Goal: Task Accomplishment & Management: Complete application form

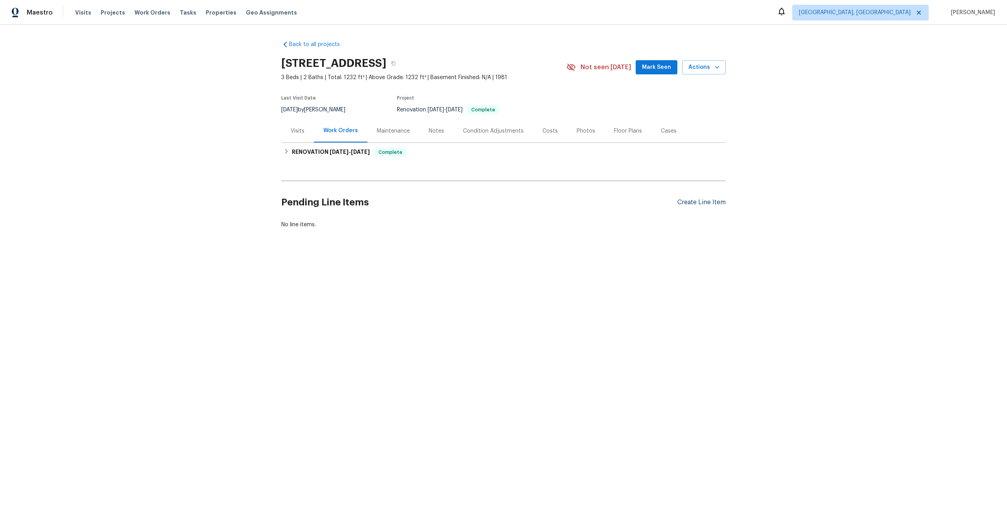
click at [697, 201] on div "Create Line Item" at bounding box center [701, 202] width 48 height 7
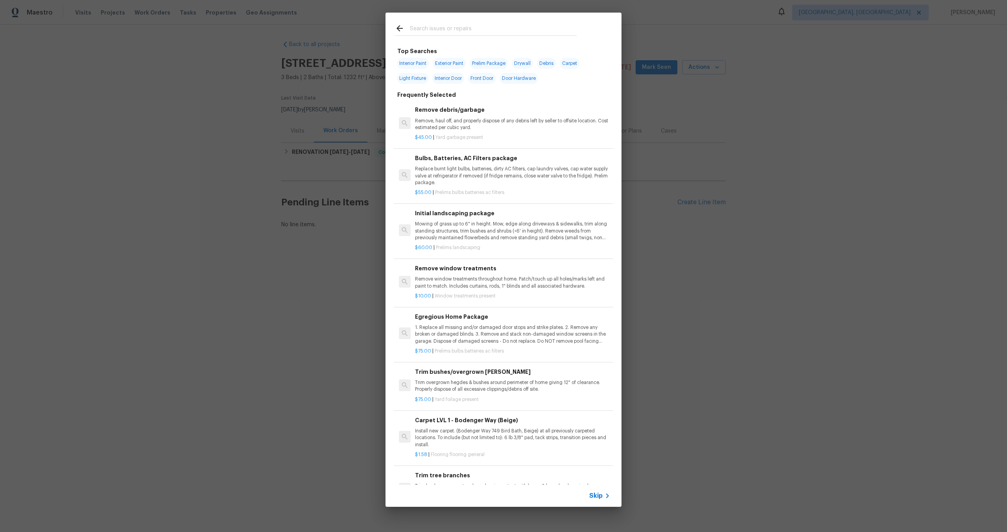
click at [597, 493] on span "Skip" at bounding box center [595, 495] width 13 height 8
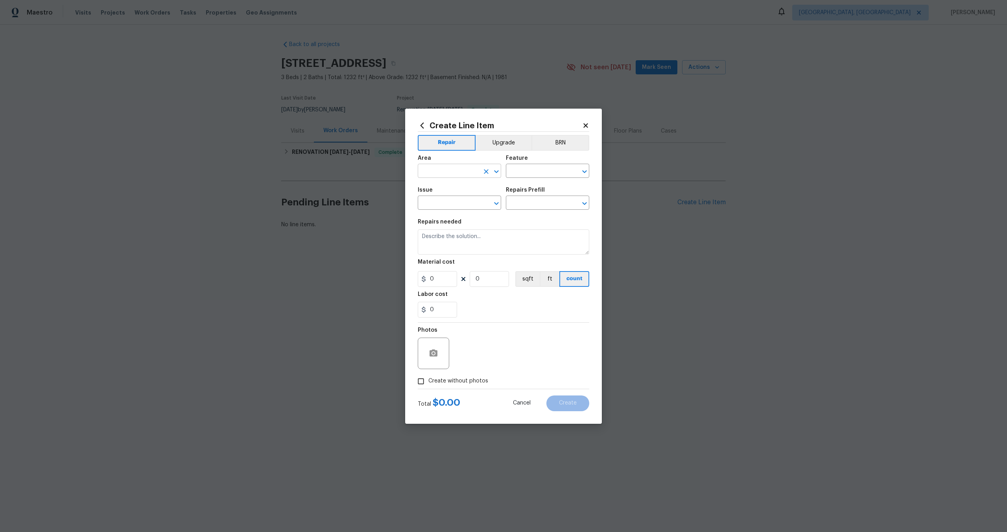
click at [449, 170] on input "text" at bounding box center [448, 172] width 61 height 12
click at [453, 200] on li "Interior Overall" at bounding box center [459, 201] width 83 height 13
type input "Interior Overall"
click at [534, 158] on div "Feature" at bounding box center [547, 160] width 83 height 10
click at [524, 171] on input "text" at bounding box center [536, 172] width 61 height 12
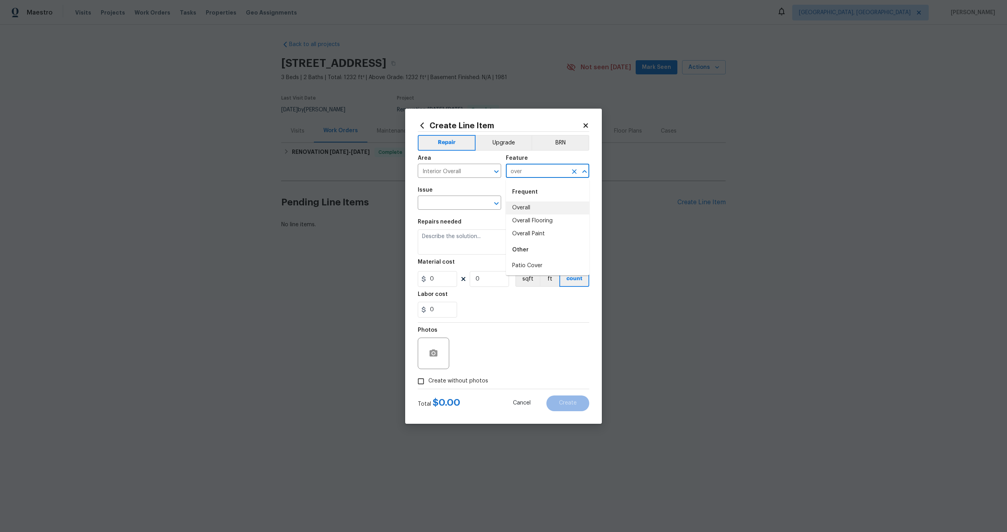
click at [529, 210] on li "Overall" at bounding box center [547, 207] width 83 height 13
type input "Overall"
click at [455, 209] on input "text" at bounding box center [448, 203] width 61 height 12
drag, startPoint x: 439, startPoint y: 234, endPoint x: 444, endPoint y: 232, distance: 5.6
click at [439, 234] on li "Photos" at bounding box center [459, 239] width 83 height 13
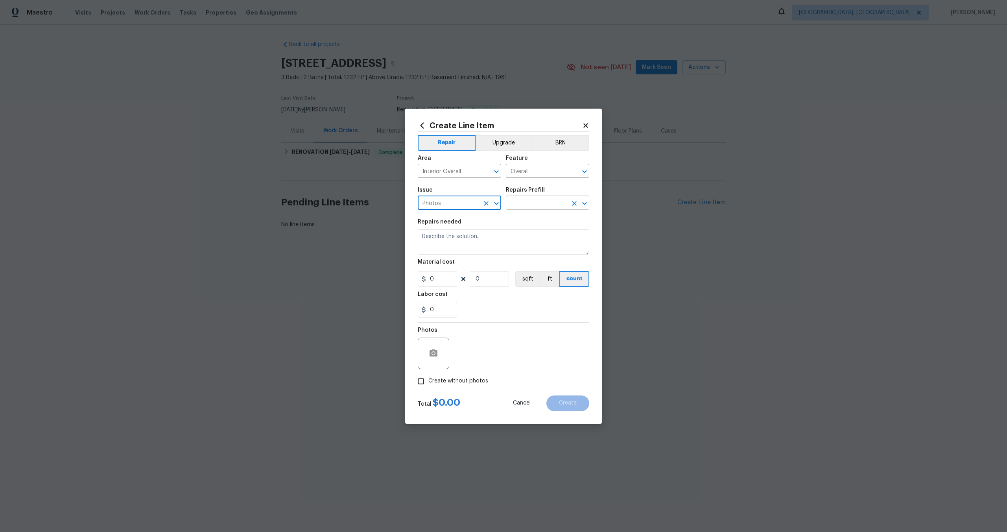
type input "Photos"
click at [530, 201] on input "text" at bounding box center [536, 203] width 61 height 12
click at [525, 224] on li "3D Tour Capture $120.00" at bounding box center [547, 220] width 83 height 13
type input "3D Tour Capture $120.00"
type textarea "Capture 3D tour of home"
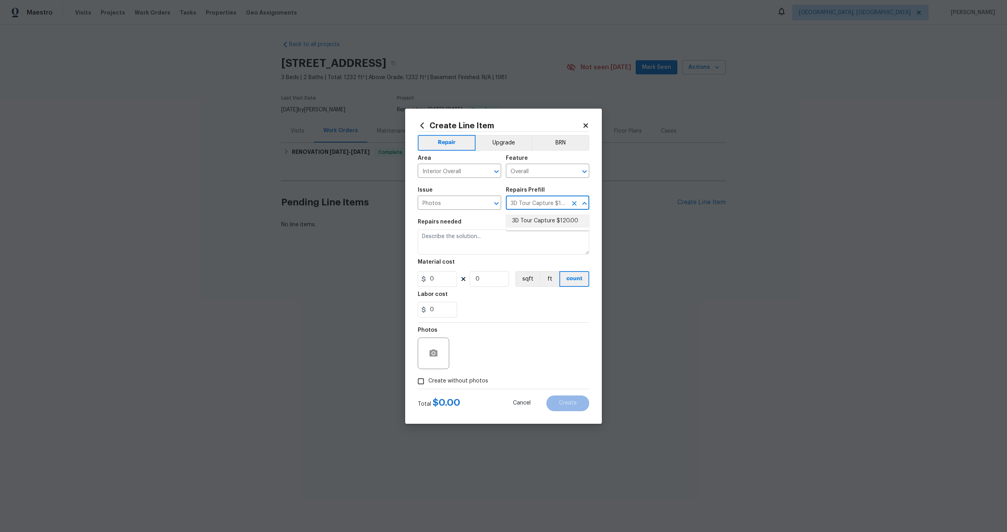
type input "1"
type input "120"
click at [421, 383] on input "Create without photos" at bounding box center [420, 381] width 15 height 15
checkbox input "true"
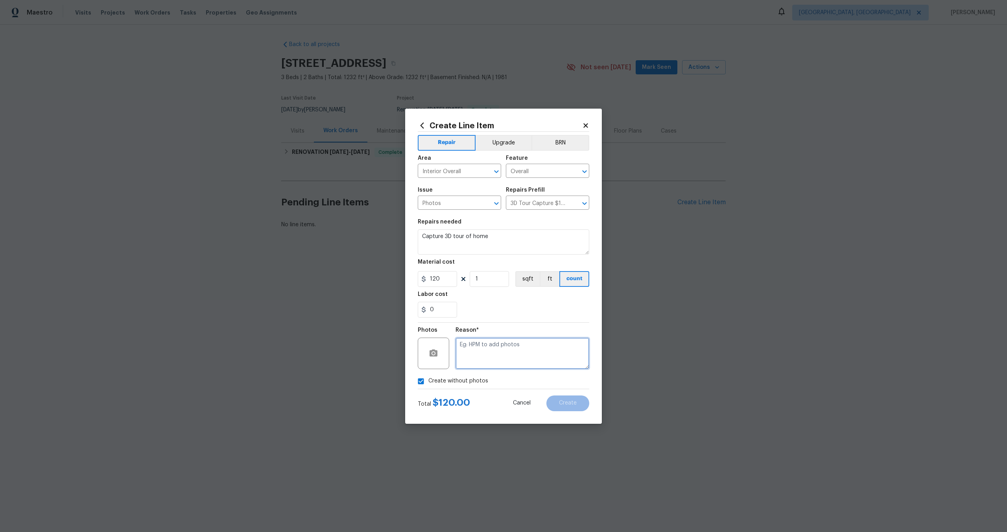
click at [470, 357] on textarea at bounding box center [522, 352] width 134 height 31
type textarea "."
click at [565, 402] on span "Create" at bounding box center [568, 403] width 18 height 6
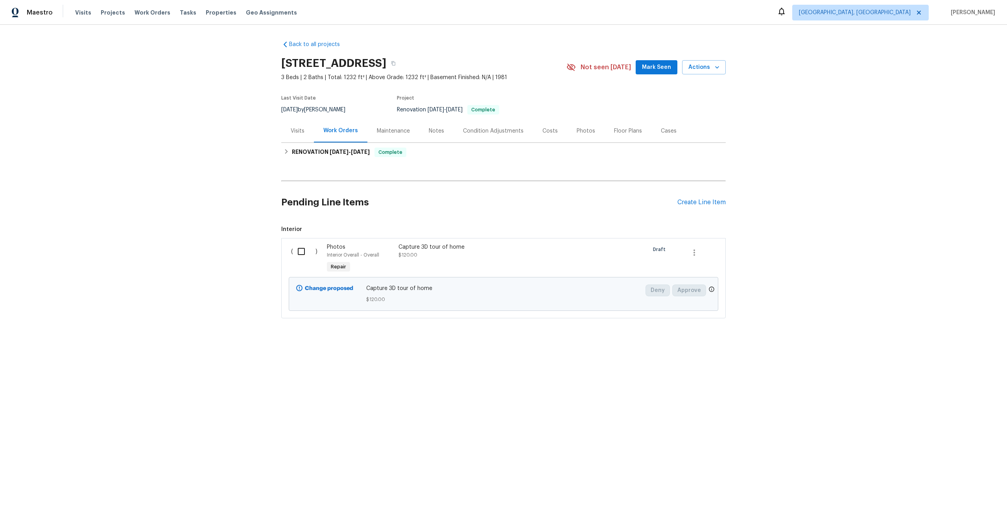
click at [302, 254] on input "checkbox" at bounding box center [304, 251] width 22 height 17
checkbox input "true"
click at [952, 512] on span "Create Work Order" at bounding box center [961, 512] width 52 height 10
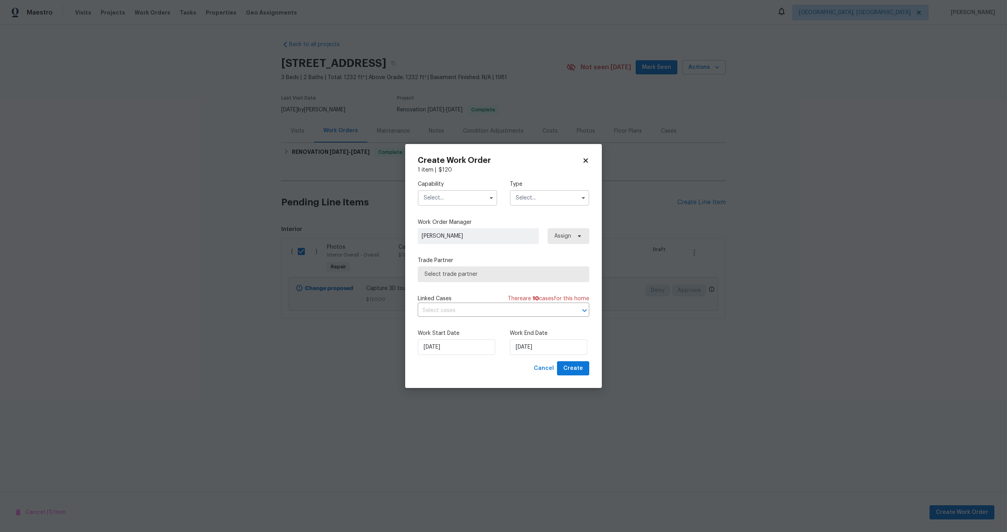
click at [457, 197] on input "text" at bounding box center [457, 198] width 79 height 16
click at [447, 197] on input "text" at bounding box center [457, 198] width 79 height 16
click at [438, 191] on input "text" at bounding box center [457, 198] width 79 height 16
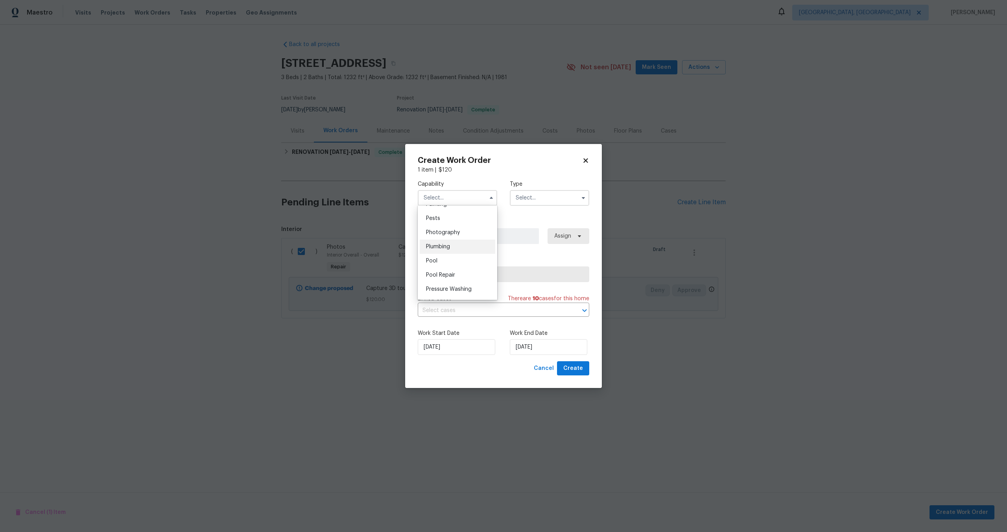
scroll to position [668, 0]
click at [449, 237] on span "Photography" at bounding box center [443, 235] width 34 height 6
type input "Photography"
click at [563, 188] on div "Type" at bounding box center [549, 193] width 79 height 26
click at [556, 193] on input "text" at bounding box center [549, 198] width 79 height 16
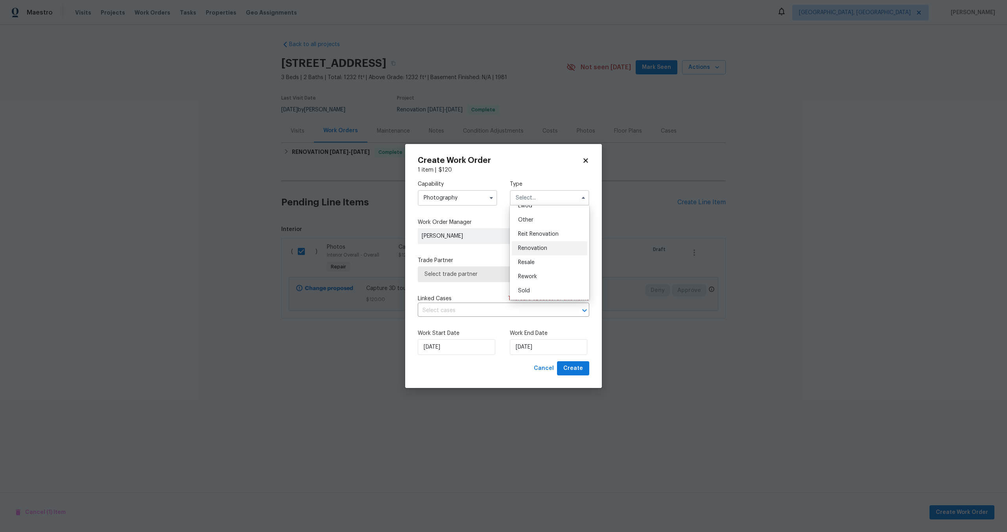
scroll to position [69, 0]
click at [531, 245] on span "Other" at bounding box center [525, 245] width 15 height 6
type input "Other"
click at [478, 279] on span "Select trade partner" at bounding box center [503, 274] width 171 height 16
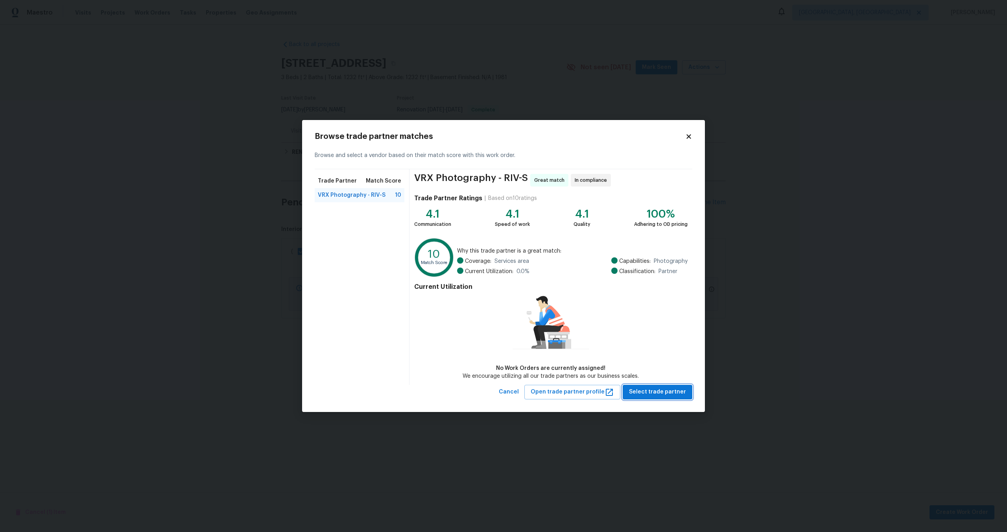
click at [663, 395] on span "Select trade partner" at bounding box center [657, 392] width 57 height 10
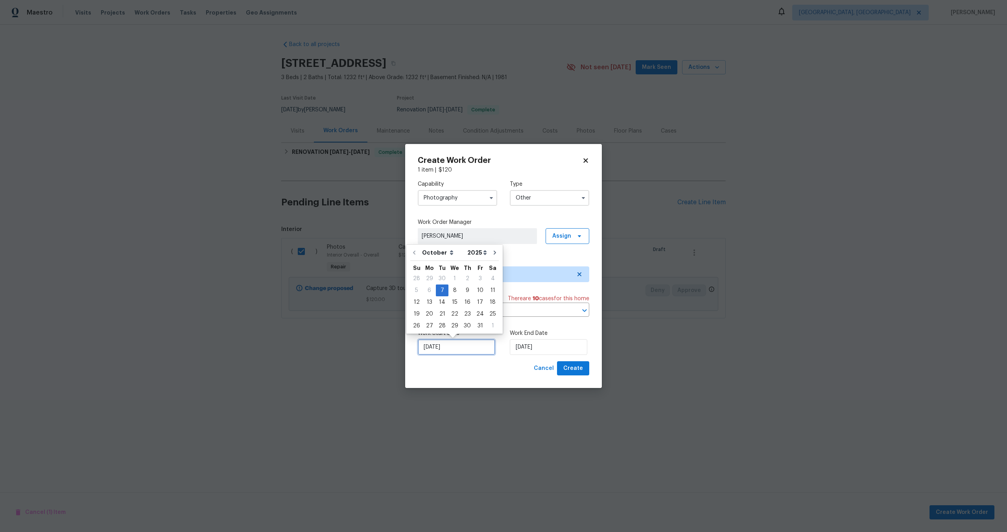
click at [481, 350] on input "[DATE]" at bounding box center [456, 347] width 77 height 16
click at [452, 293] on div "8" at bounding box center [454, 290] width 13 height 11
type input "[DATE]"
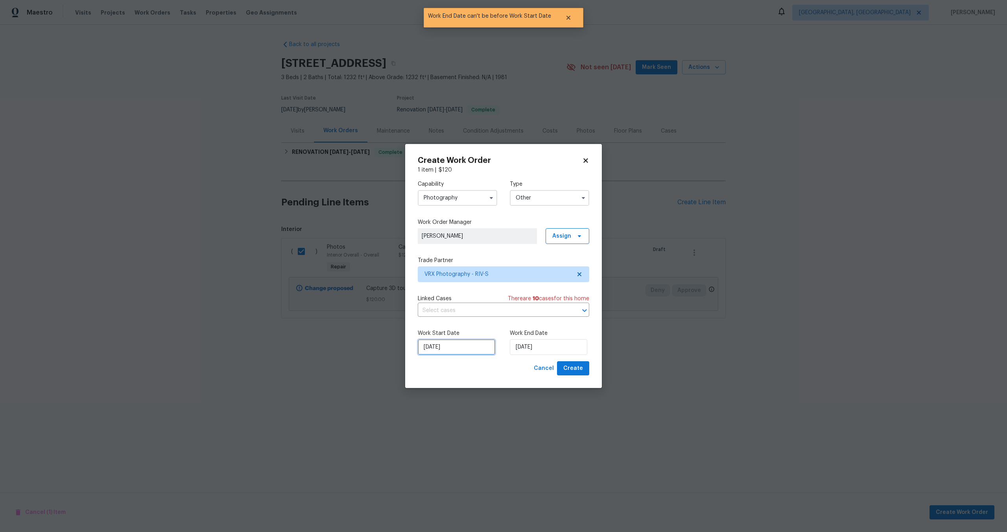
click at [458, 343] on input "[DATE]" at bounding box center [456, 347] width 77 height 16
click at [443, 291] on div "7" at bounding box center [442, 290] width 13 height 11
type input "[DATE]"
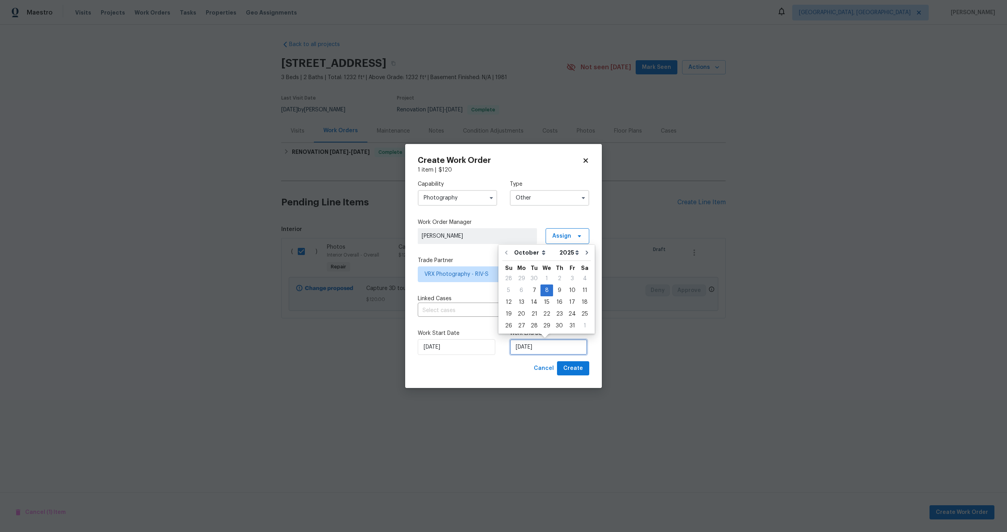
click at [563, 343] on input "[DATE]" at bounding box center [548, 347] width 77 height 16
click at [545, 291] on div "8" at bounding box center [546, 290] width 13 height 11
click at [578, 372] on span "Create" at bounding box center [573, 368] width 20 height 10
checkbox input "false"
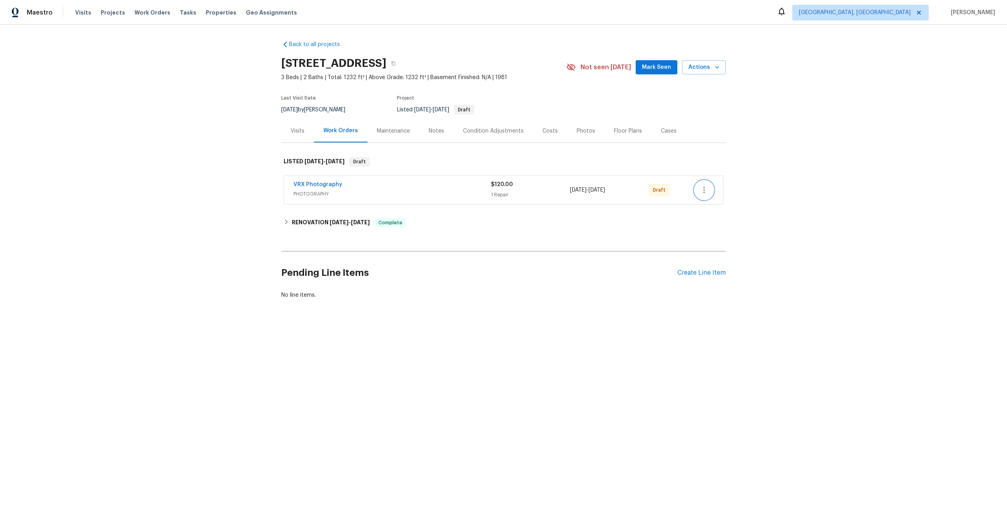
click at [709, 189] on button "button" at bounding box center [703, 189] width 19 height 19
click at [709, 189] on li "Send to Vendor" at bounding box center [738, 190] width 88 height 13
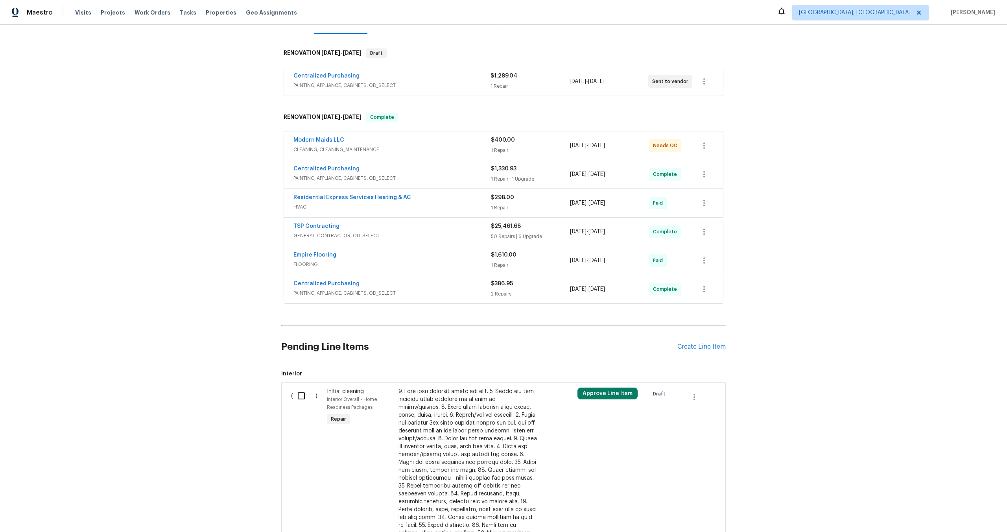
scroll to position [129, 0]
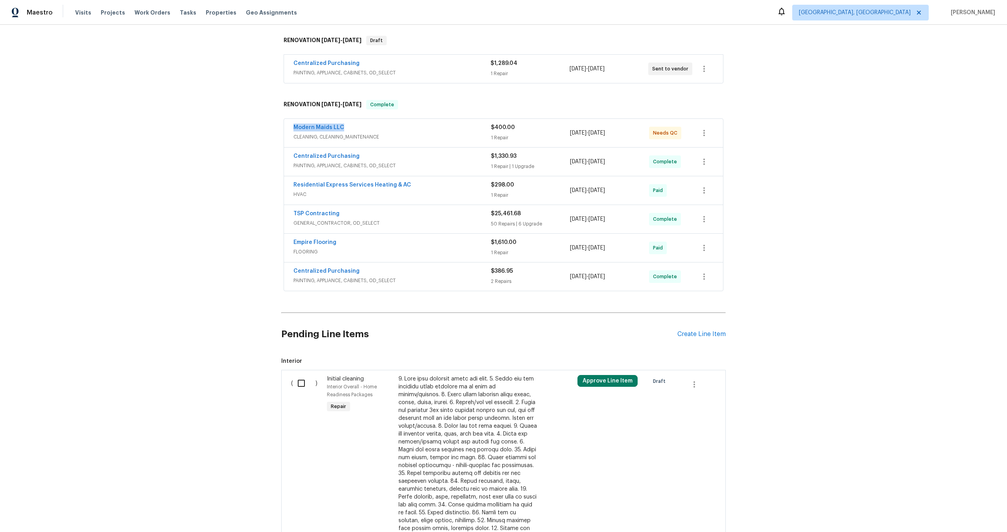
drag, startPoint x: 346, startPoint y: 118, endPoint x: 277, endPoint y: 117, distance: 69.2
click at [277, 117] on div "Back to all projects [STREET_ADDRESS][PERSON_NAME] 3 Beds | 2 Baths | Total: 14…" at bounding box center [503, 278] width 1007 height 507
copy link "Modern Maids LLC"
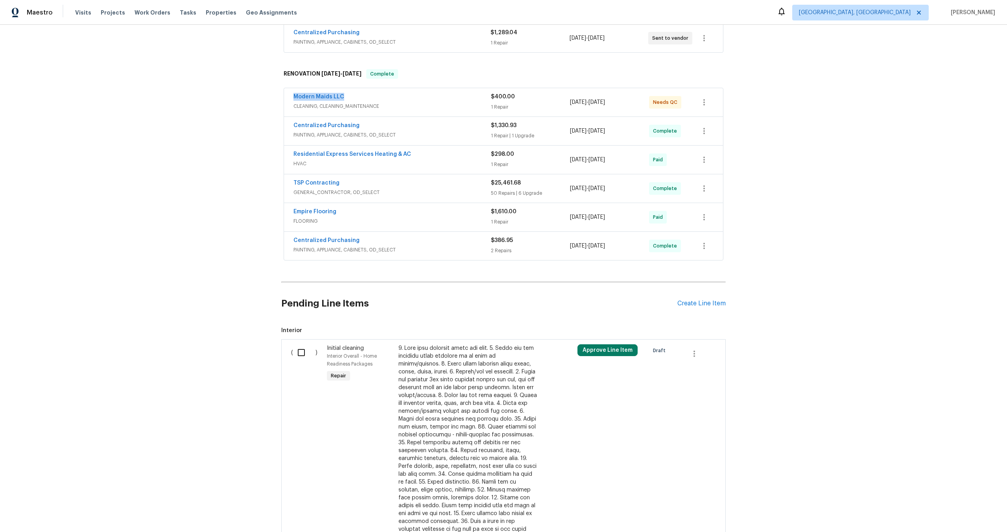
scroll to position [245, 0]
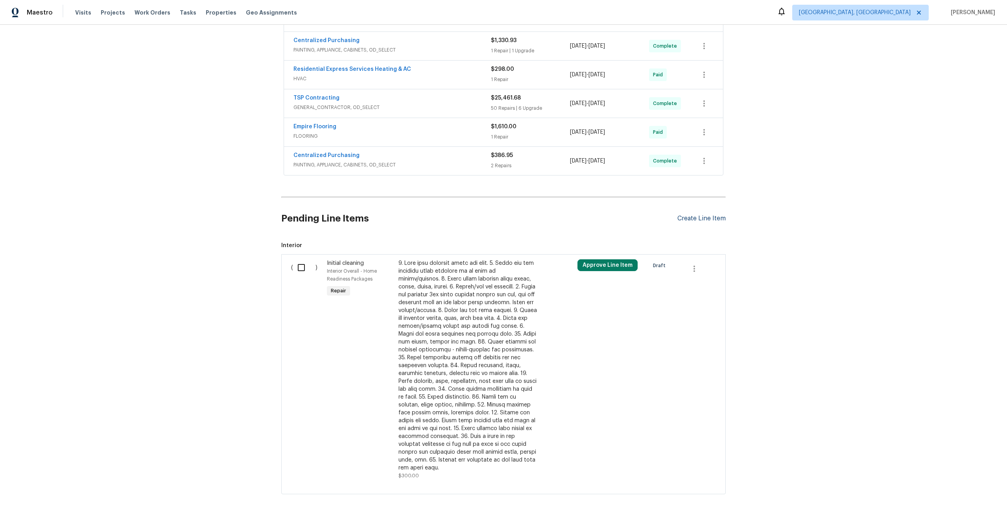
click at [706, 215] on div "Create Line Item" at bounding box center [701, 218] width 48 height 7
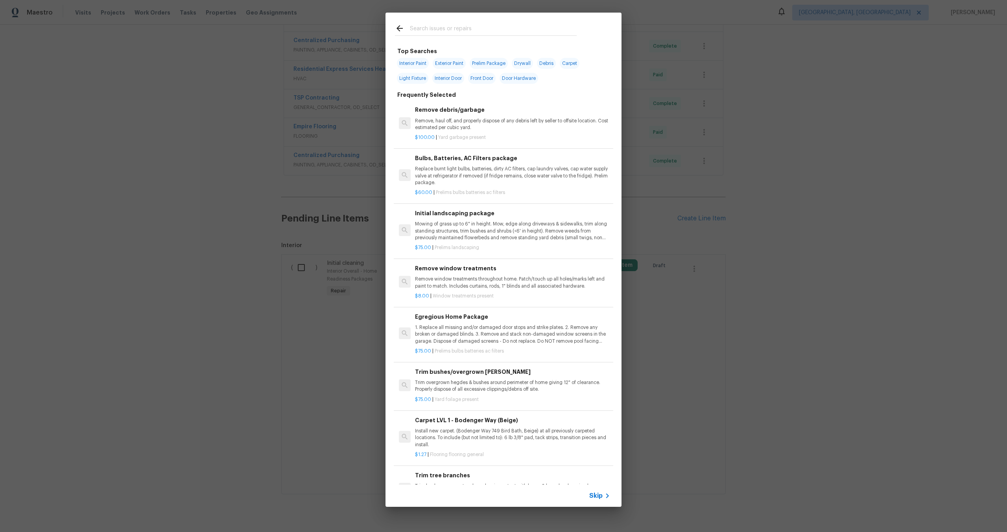
click at [600, 492] on span "Skip" at bounding box center [595, 495] width 13 height 8
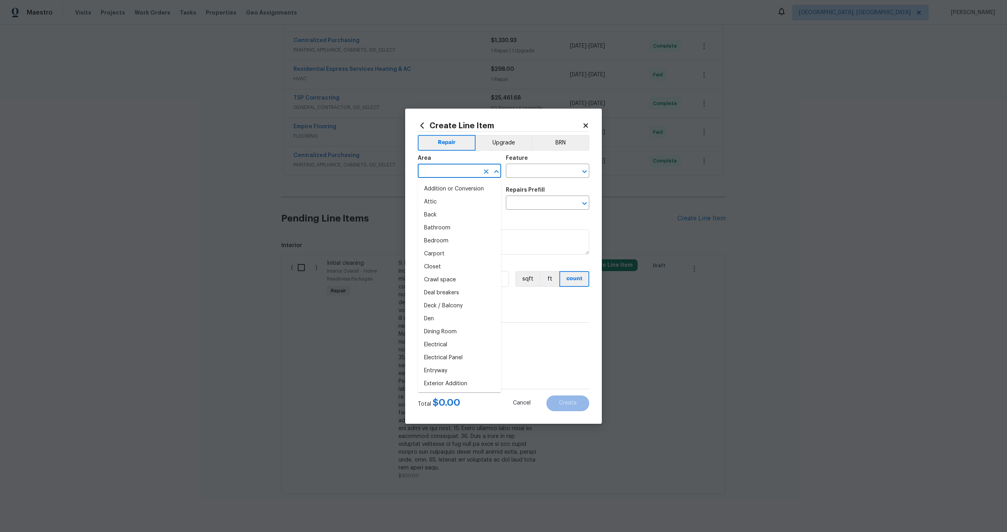
click at [453, 166] on input "text" at bounding box center [448, 172] width 61 height 12
click at [445, 201] on li "Interior Overall" at bounding box center [459, 201] width 83 height 13
type input "Interior Overall"
click at [540, 171] on input "text" at bounding box center [536, 172] width 61 height 12
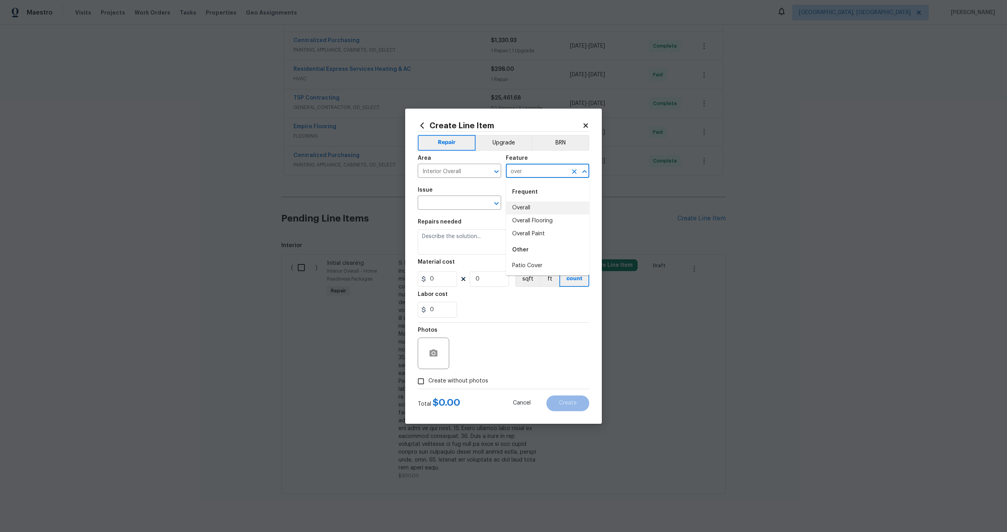
click at [534, 208] on li "Overall" at bounding box center [547, 207] width 83 height 13
type input "Overall"
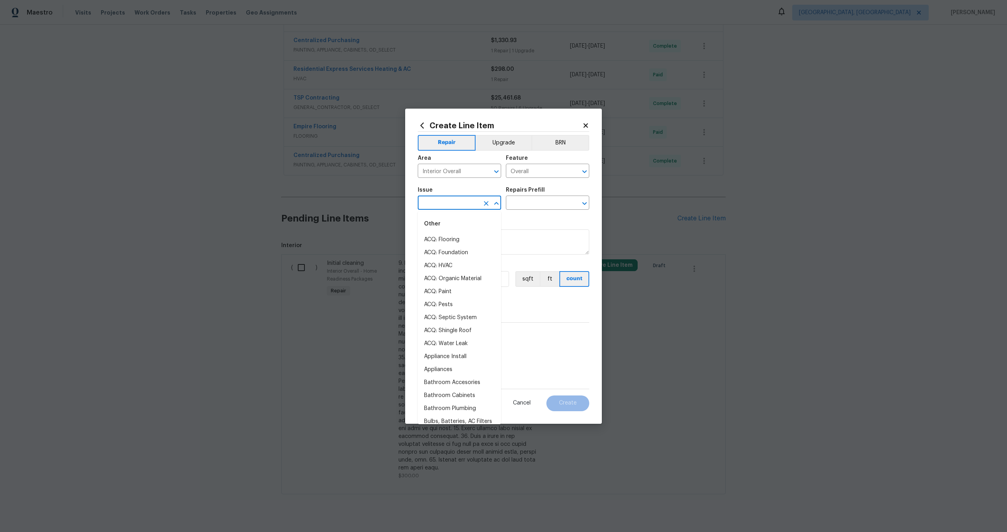
click at [477, 204] on input "text" at bounding box center [448, 203] width 61 height 12
click at [465, 236] on li "Photos" at bounding box center [459, 239] width 83 height 13
type input "Photos"
click at [544, 201] on input "text" at bounding box center [536, 203] width 61 height 12
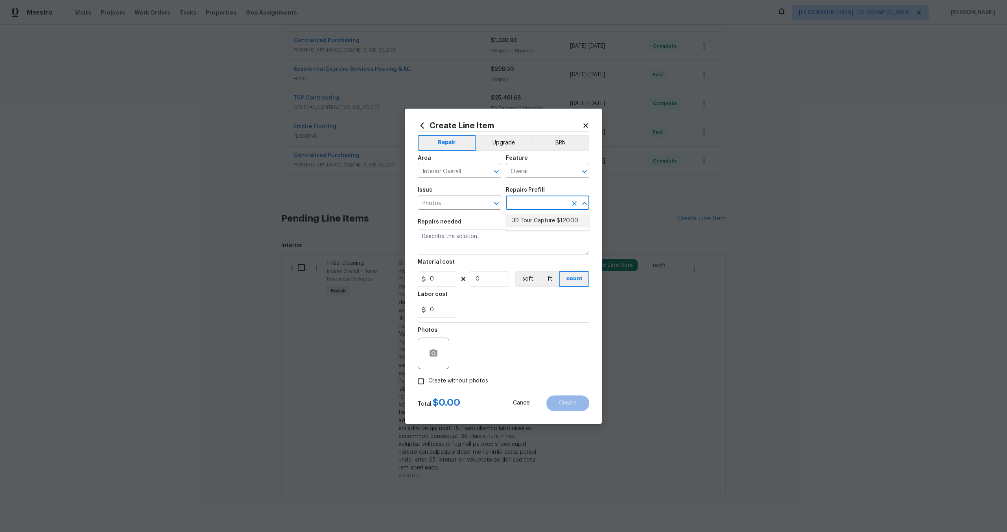
click at [530, 220] on li "3D Tour Capture $120.00" at bounding box center [547, 220] width 83 height 13
type input "3D Tour Capture $120.00"
type textarea "Capture 3D tour of home"
type input "1"
type input "120"
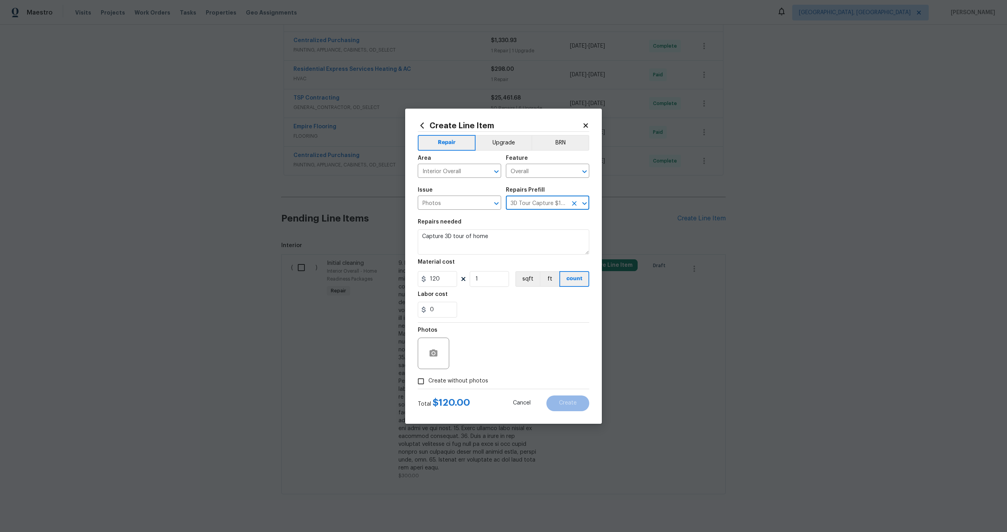
click at [418, 377] on input "Create without photos" at bounding box center [420, 381] width 15 height 15
checkbox input "true"
click at [497, 364] on textarea at bounding box center [522, 352] width 134 height 31
type textarea "."
click at [567, 404] on span "Create" at bounding box center [568, 403] width 18 height 6
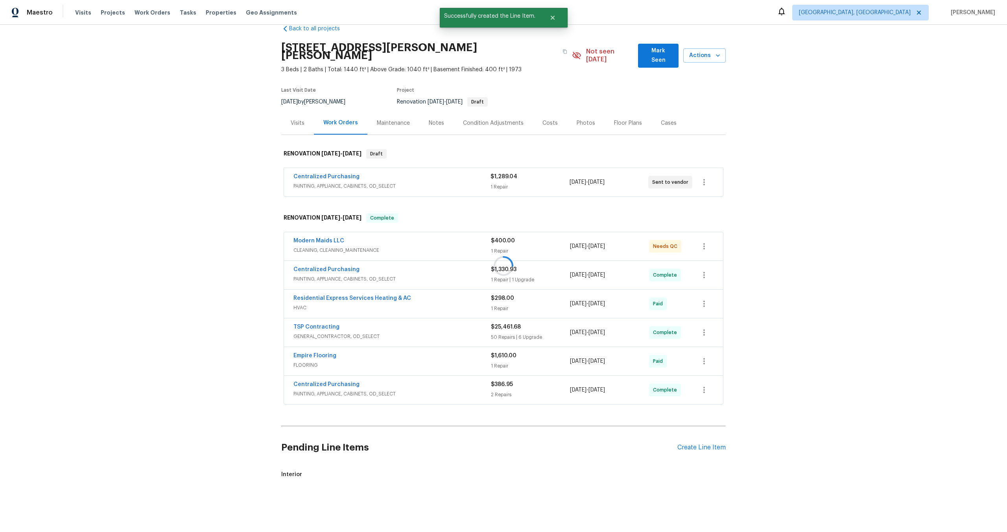
scroll to position [0, 0]
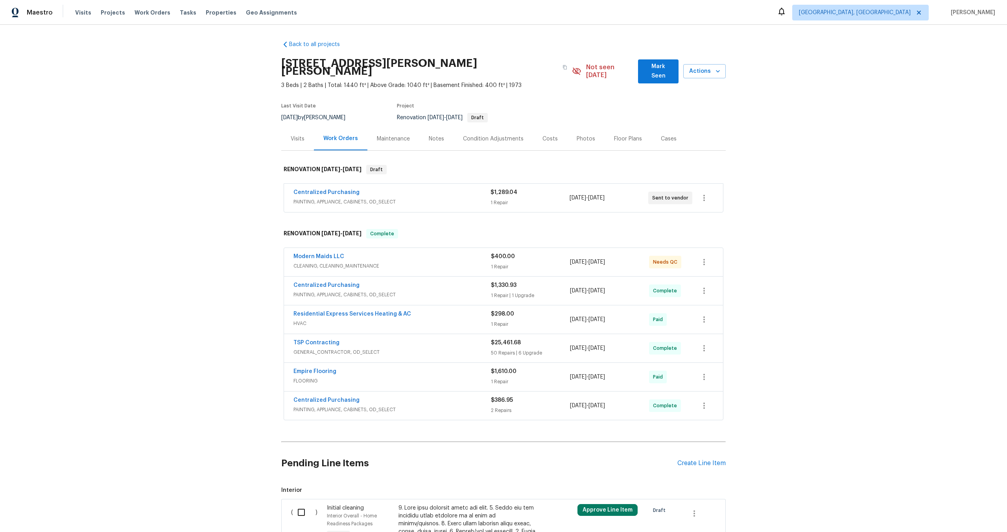
click at [520, 199] on div "1 Repair" at bounding box center [529, 203] width 79 height 8
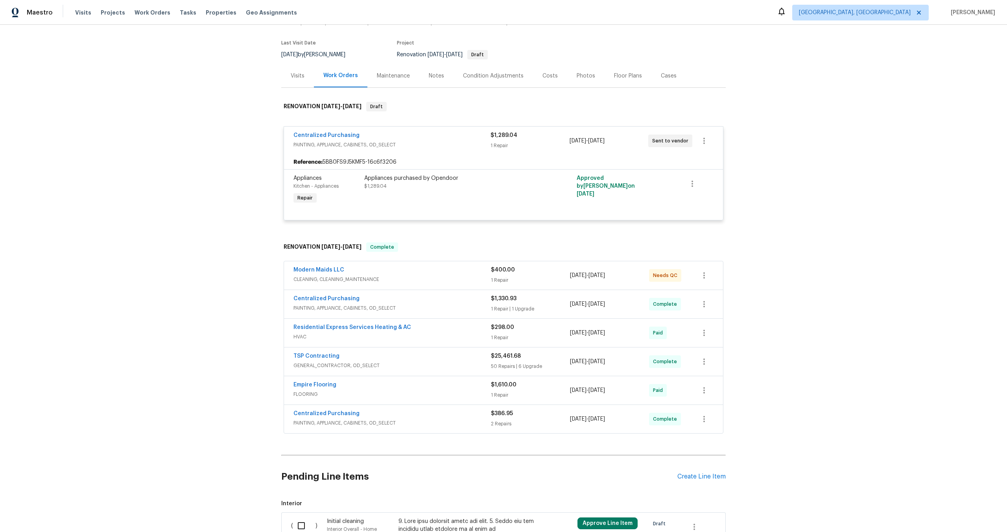
scroll to position [92, 0]
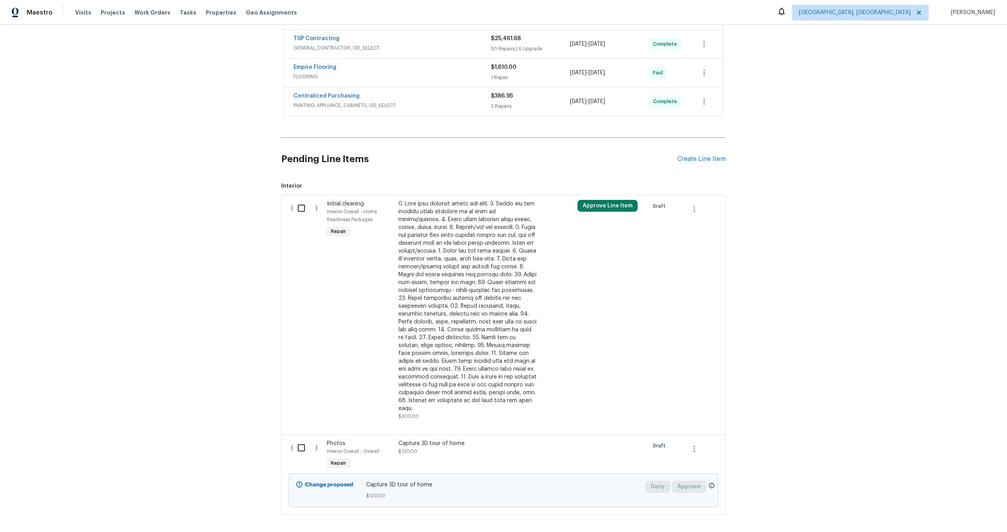
scroll to position [324, 0]
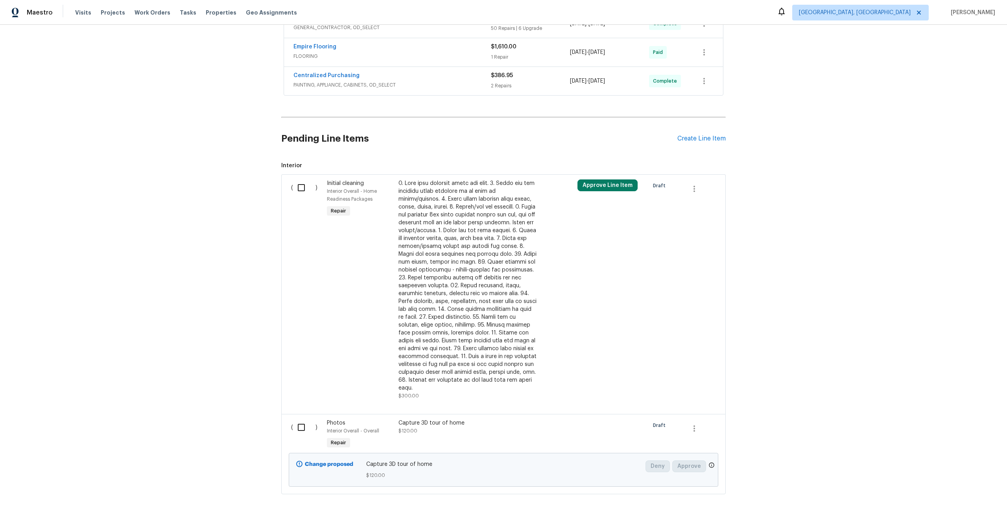
click at [293, 419] on input "checkbox" at bounding box center [304, 427] width 22 height 17
checkbox input "true"
click at [953, 512] on span "Create Work Order" at bounding box center [961, 512] width 52 height 10
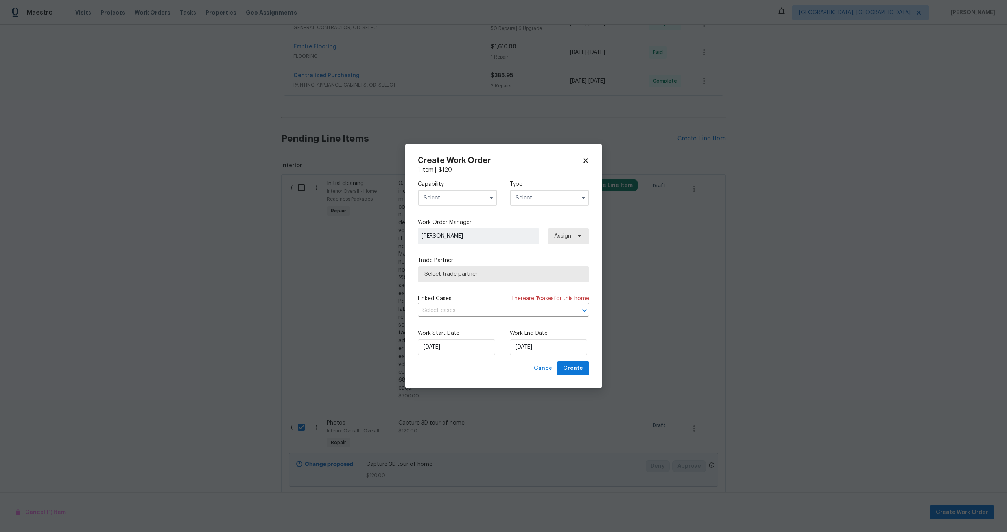
click at [465, 193] on input "text" at bounding box center [457, 198] width 79 height 16
click at [446, 237] on span "Photography" at bounding box center [443, 240] width 34 height 6
type input "Photography"
click at [545, 187] on label "Type" at bounding box center [549, 184] width 79 height 8
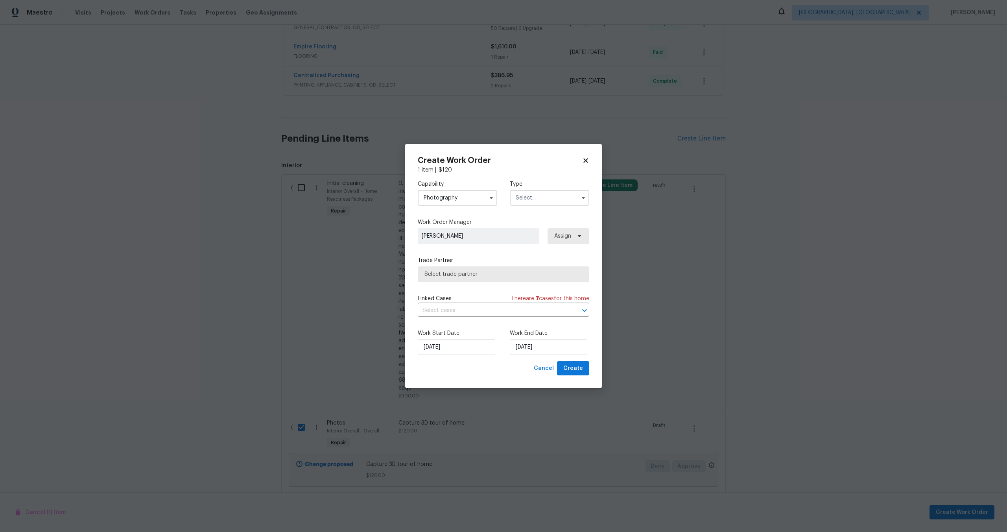
click at [535, 197] on input "text" at bounding box center [549, 198] width 79 height 16
click at [530, 221] on span "Other" at bounding box center [525, 220] width 15 height 6
type input "Other"
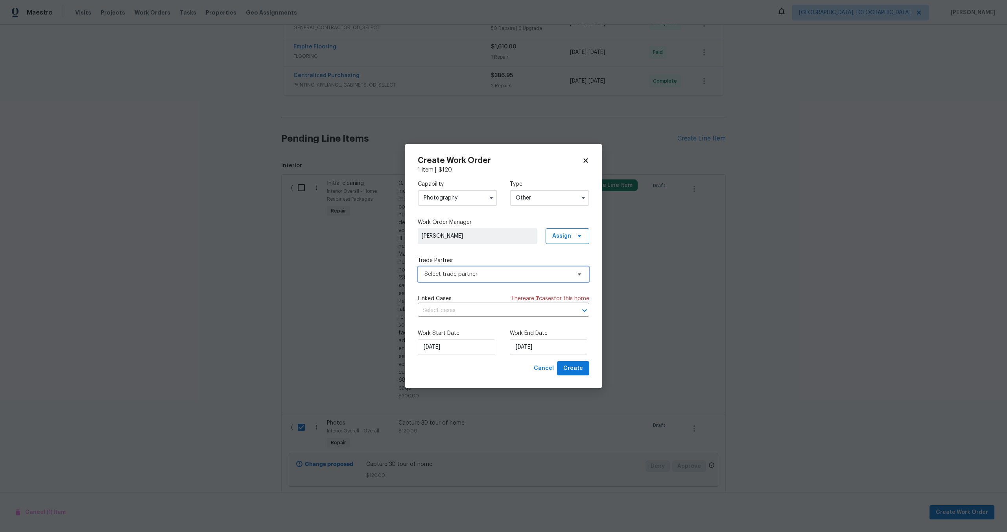
click at [487, 272] on span "Select trade partner" at bounding box center [497, 274] width 147 height 8
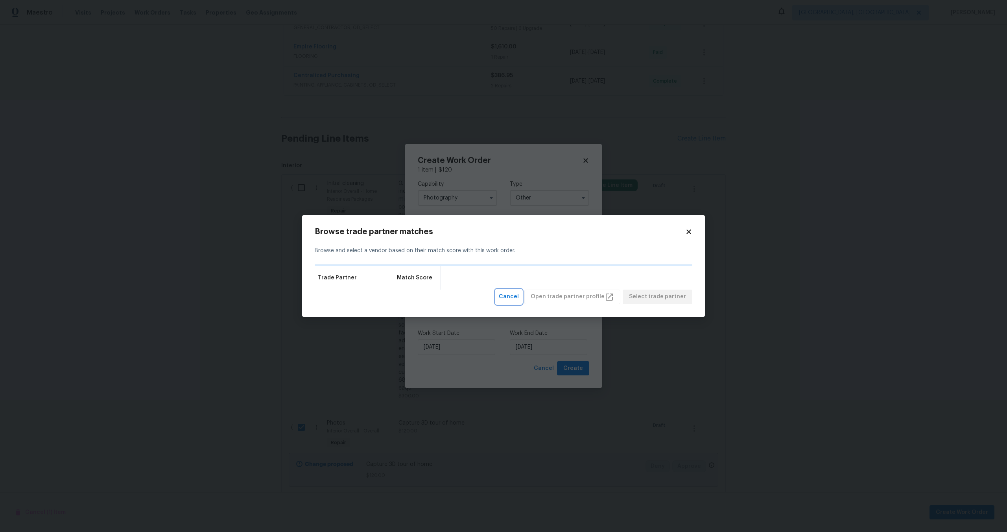
click at [519, 298] on span "Cancel" at bounding box center [509, 297] width 20 height 10
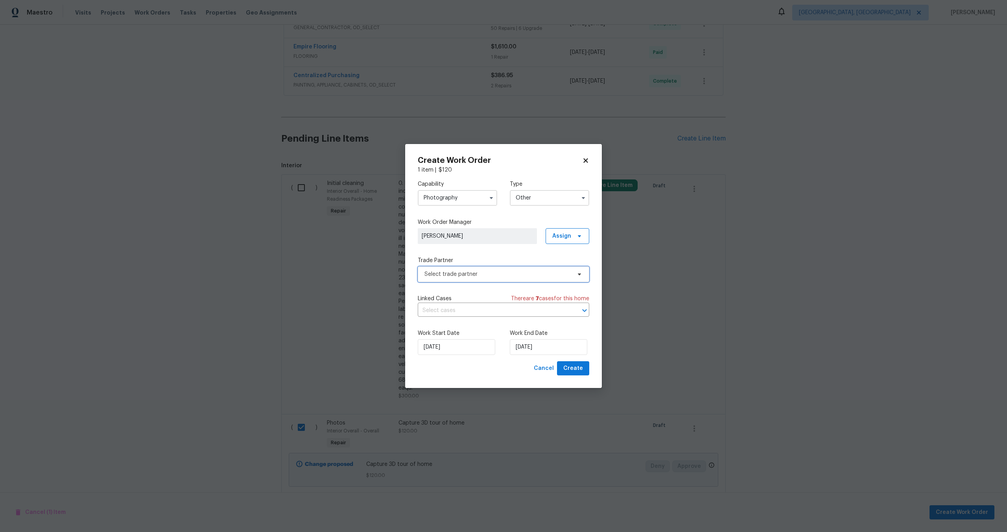
click at [483, 269] on span "Select trade partner" at bounding box center [503, 274] width 171 height 16
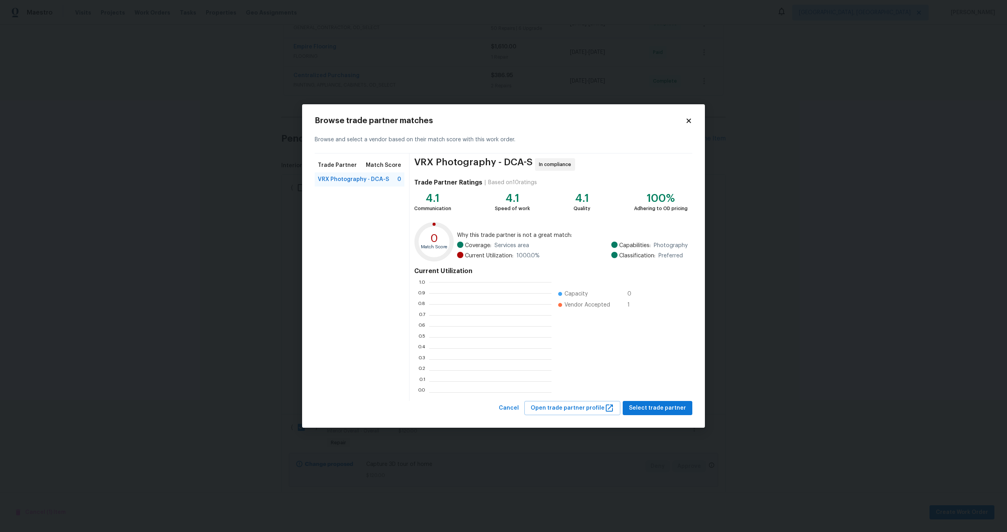
scroll to position [110, 122]
click at [654, 410] on span "Select trade partner" at bounding box center [657, 408] width 57 height 10
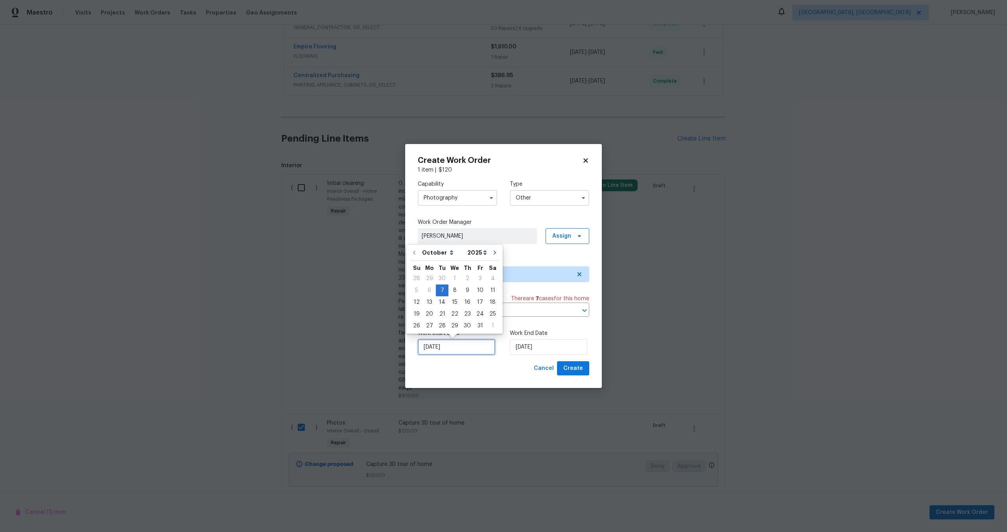
click at [469, 346] on input "[DATE]" at bounding box center [456, 347] width 77 height 16
click at [549, 346] on input "[DATE]" at bounding box center [548, 347] width 77 height 16
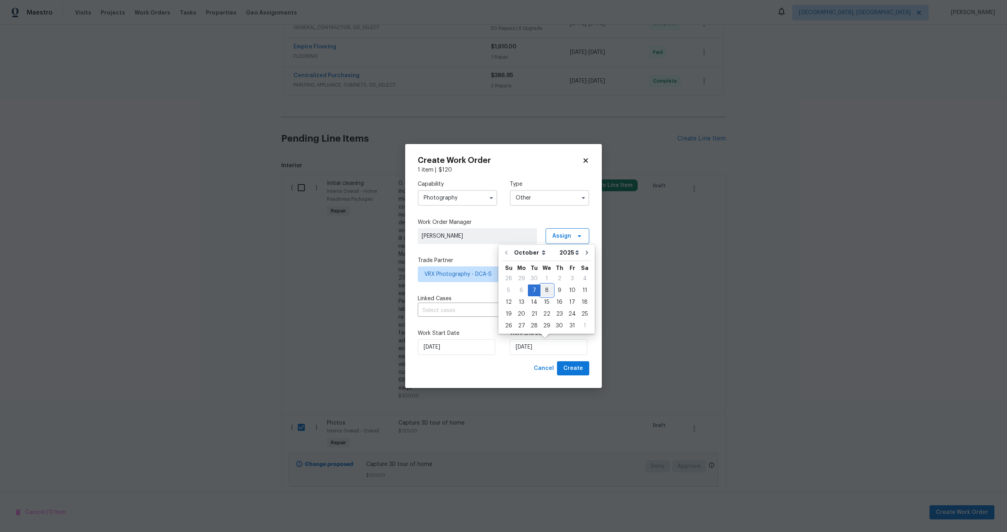
click at [546, 290] on div "8" at bounding box center [546, 290] width 13 height 11
type input "[DATE]"
click at [571, 369] on span "Create" at bounding box center [573, 368] width 20 height 10
checkbox input "false"
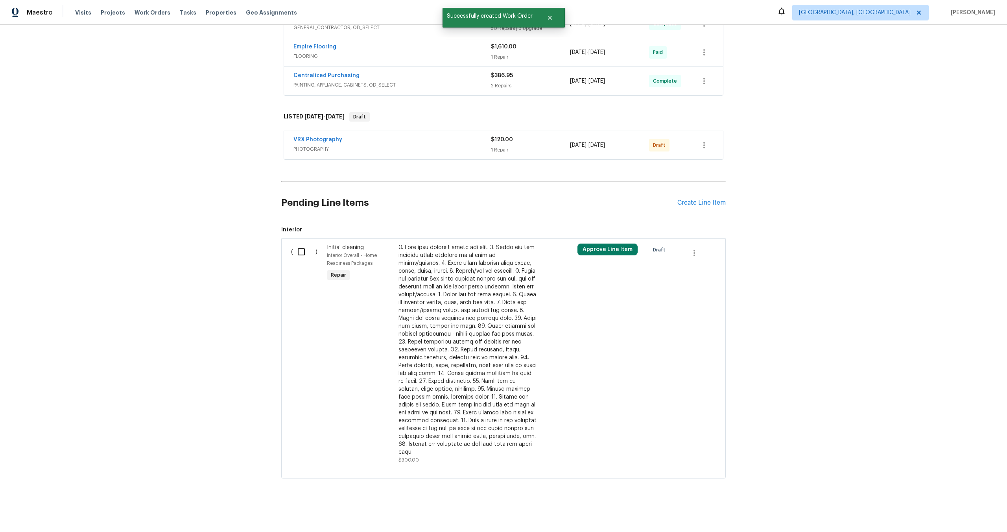
scroll to position [309, 0]
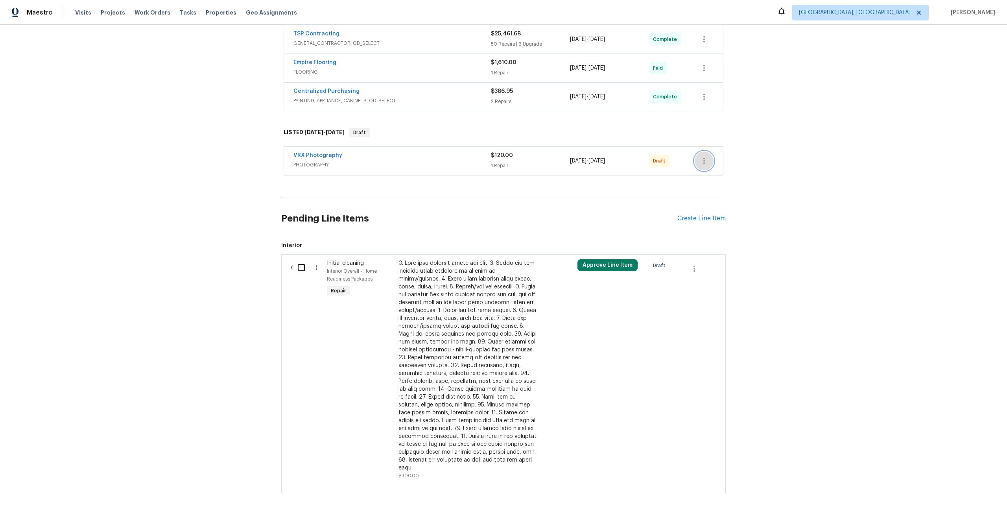
click at [705, 156] on icon "button" at bounding box center [703, 160] width 9 height 9
click at [705, 152] on li "Send to Vendor" at bounding box center [736, 153] width 85 height 13
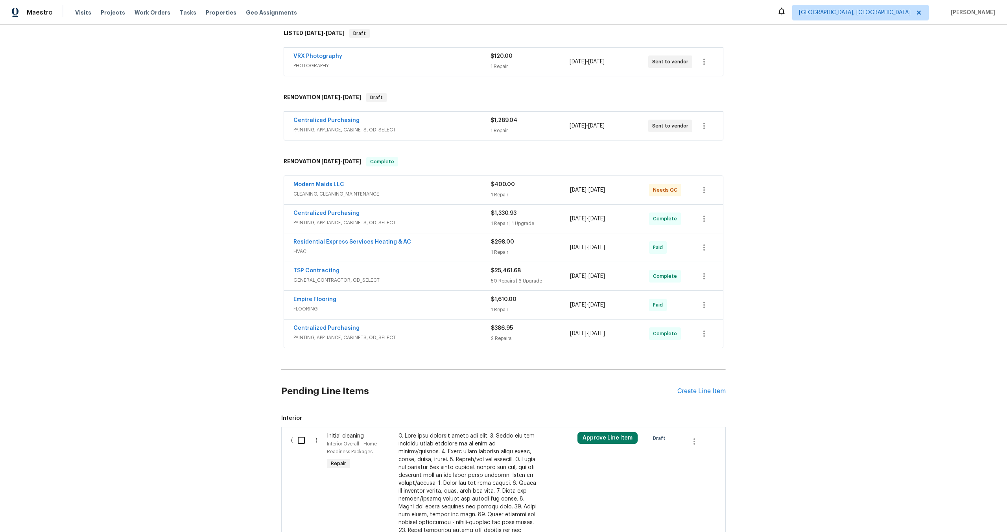
scroll to position [0, 0]
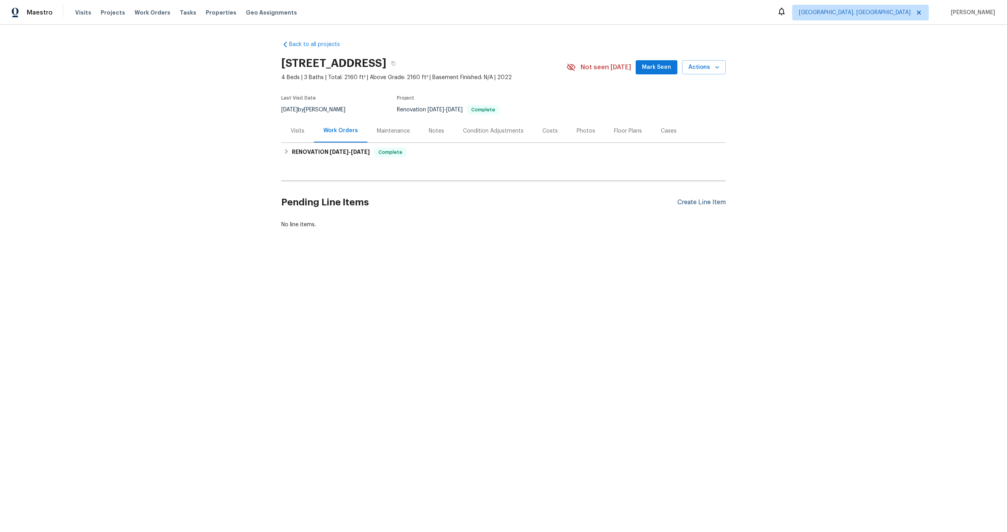
click at [705, 201] on div "Create Line Item" at bounding box center [701, 202] width 48 height 7
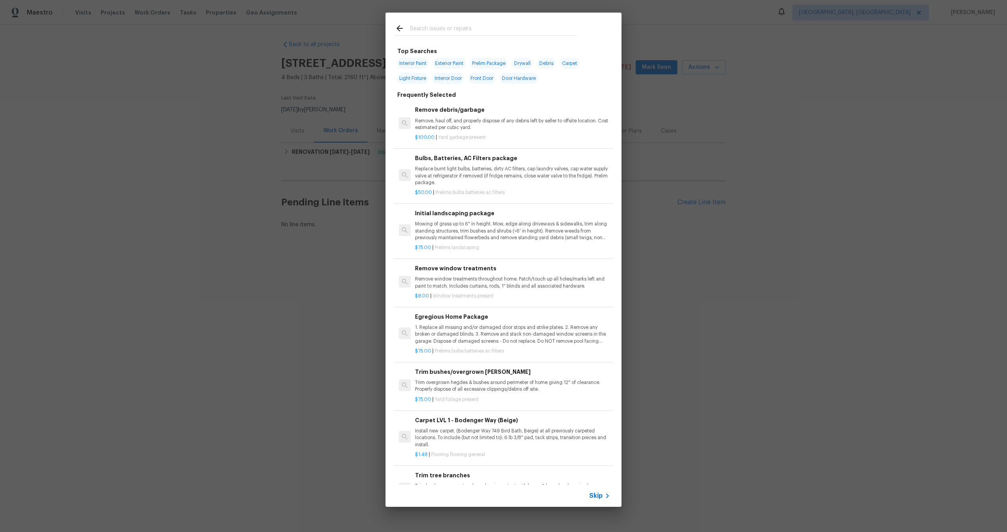
click at [594, 491] on div "Skip" at bounding box center [600, 495] width 23 height 9
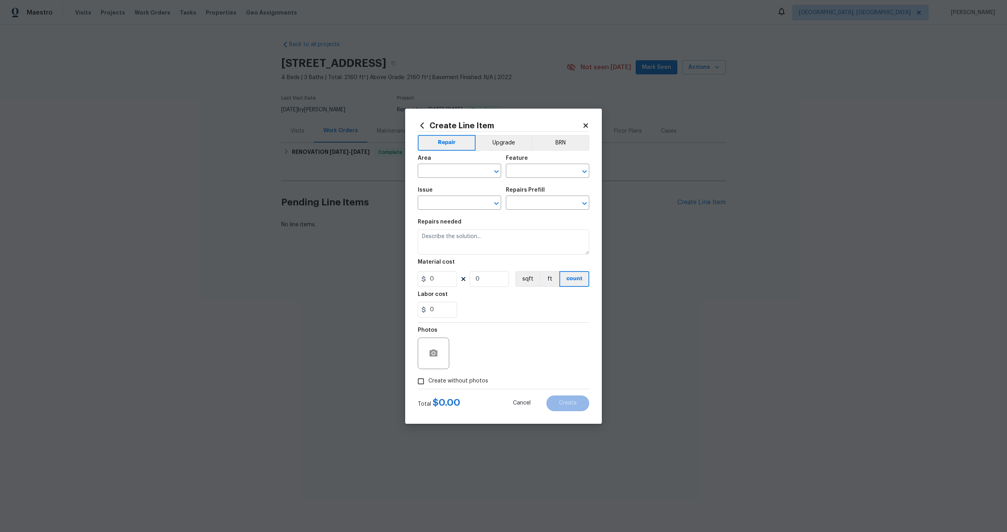
click at [443, 162] on div "Area" at bounding box center [459, 160] width 83 height 10
click at [444, 170] on input "text" at bounding box center [448, 172] width 61 height 12
click at [451, 199] on li "Interior Overall" at bounding box center [459, 201] width 83 height 13
type input "Interior Overall"
click at [515, 169] on input "text" at bounding box center [536, 172] width 61 height 12
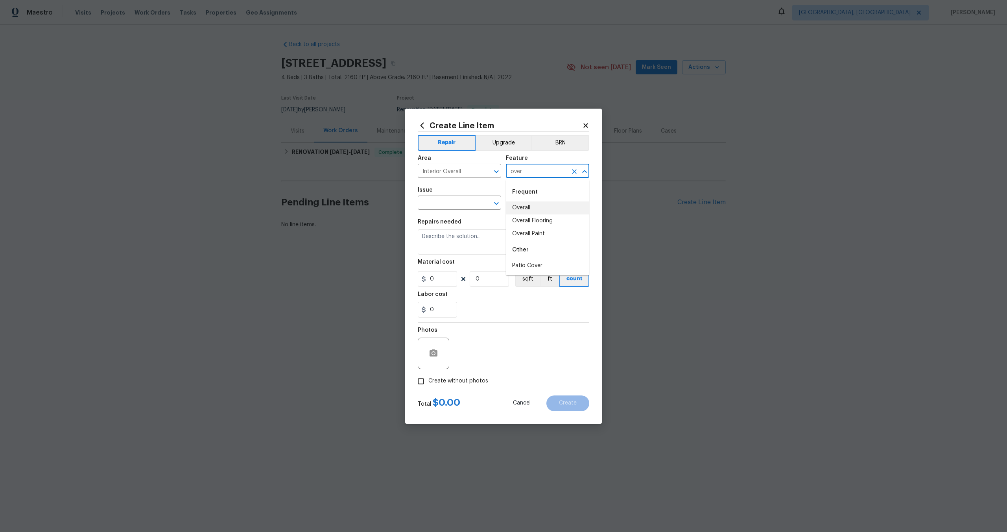
click at [523, 207] on li "Overall" at bounding box center [547, 207] width 83 height 13
type input "Overall"
click at [443, 207] on input "text" at bounding box center [448, 203] width 61 height 12
click at [450, 238] on li "Photos" at bounding box center [459, 239] width 83 height 13
type input "Photos"
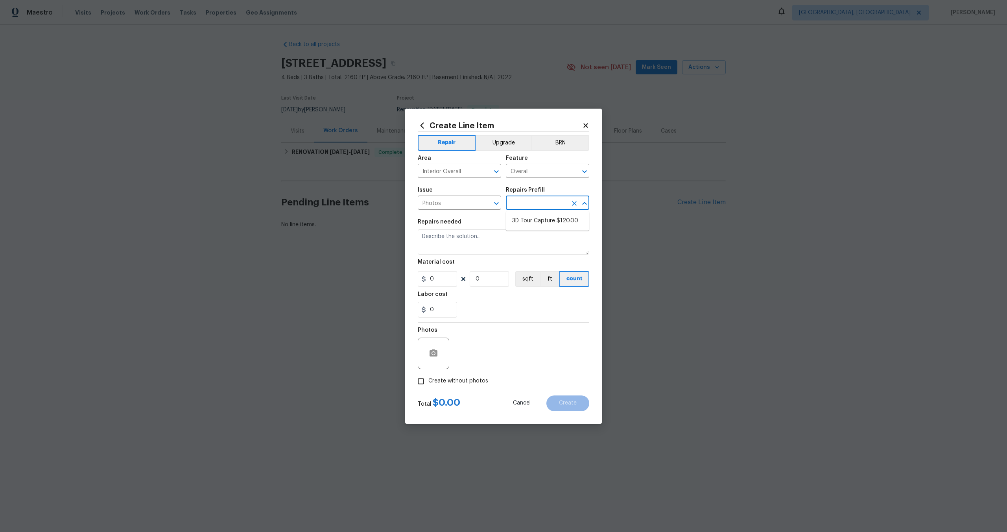
click at [535, 199] on input "text" at bounding box center [536, 203] width 61 height 12
click at [530, 219] on li "3D Tour Capture $120.00" at bounding box center [547, 220] width 83 height 13
type input "3D Tour Capture $120.00"
type textarea "Capture 3D tour of home"
type input "1"
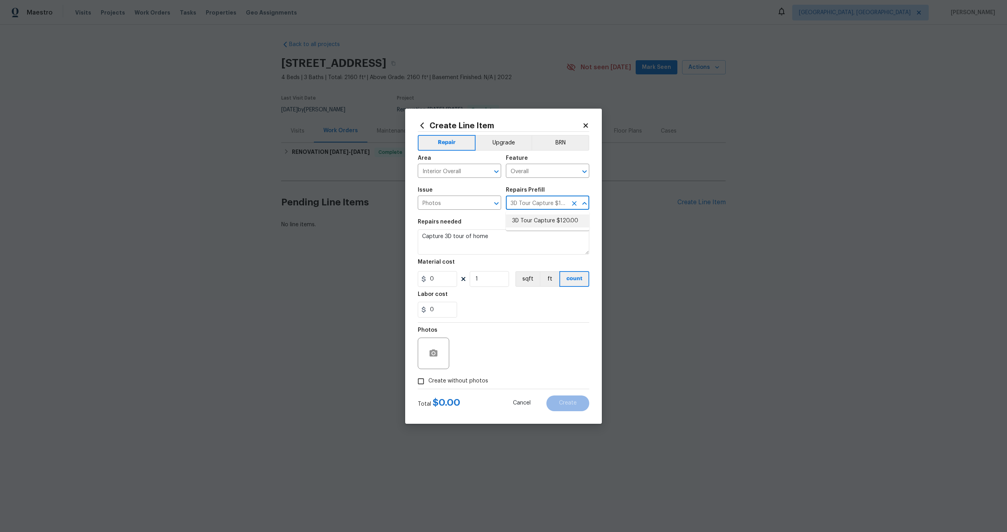
type input "120"
click at [416, 382] on input "Create without photos" at bounding box center [420, 381] width 15 height 15
checkbox input "true"
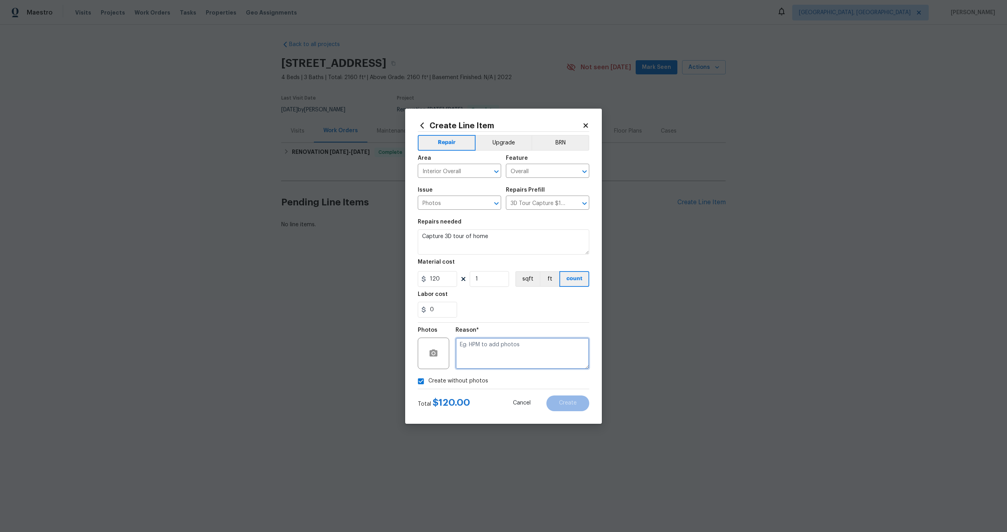
click at [473, 358] on textarea at bounding box center [522, 352] width 134 height 31
type textarea "."
click at [576, 396] on button "Create" at bounding box center [567, 403] width 43 height 16
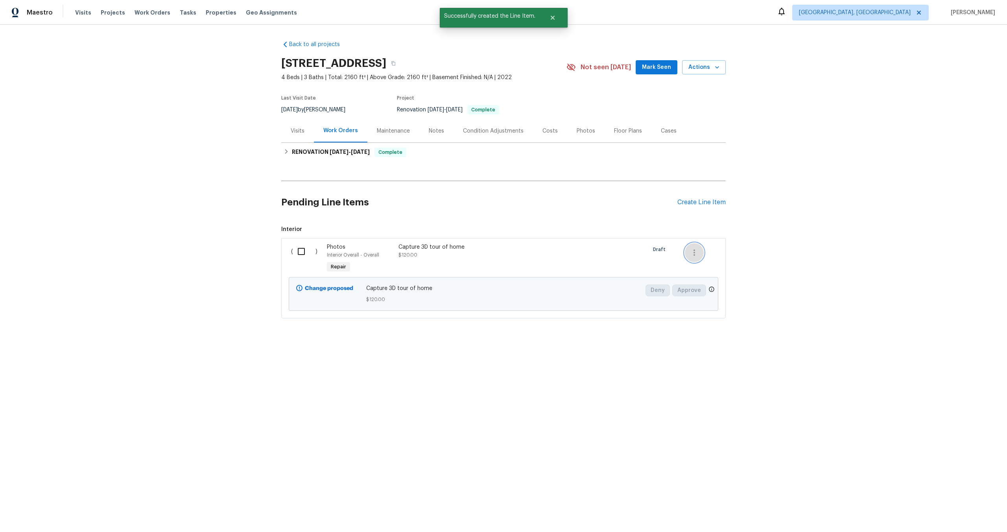
click at [695, 254] on icon "button" at bounding box center [693, 252] width 9 height 9
click at [695, 254] on li "Cancel" at bounding box center [700, 252] width 30 height 13
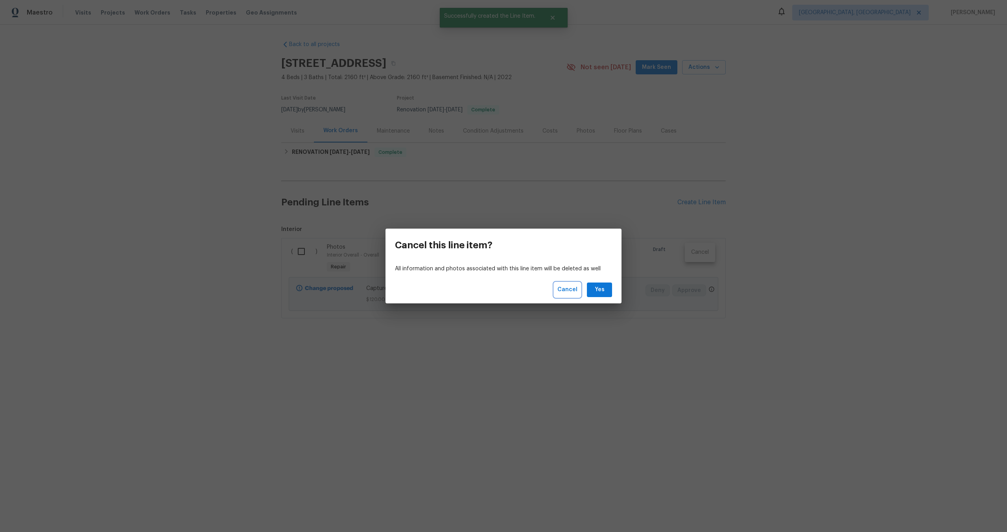
click at [564, 287] on span "Cancel" at bounding box center [567, 290] width 20 height 10
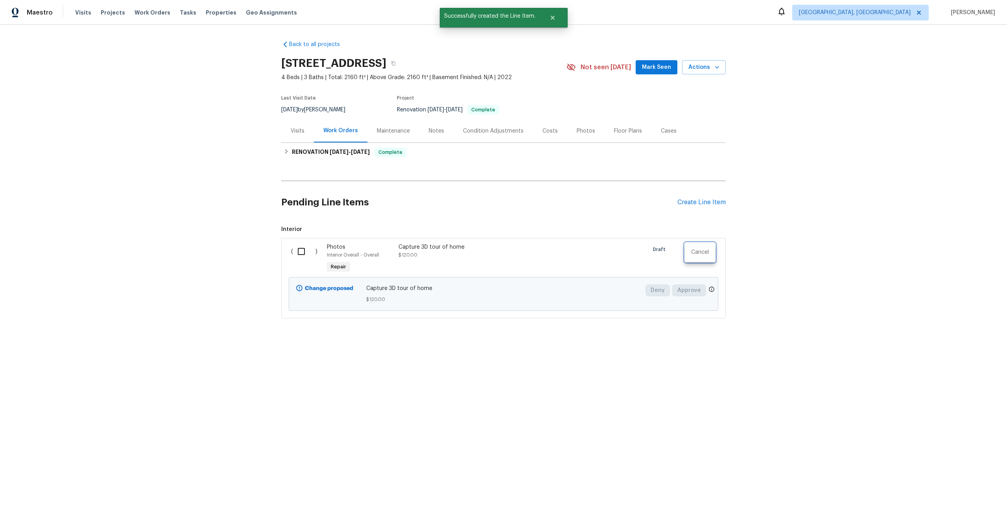
drag, startPoint x: 302, startPoint y: 252, endPoint x: 328, endPoint y: 252, distance: 25.6
click at [302, 252] on div at bounding box center [503, 266] width 1007 height 532
click at [308, 252] on input "checkbox" at bounding box center [304, 251] width 22 height 17
checkbox input "true"
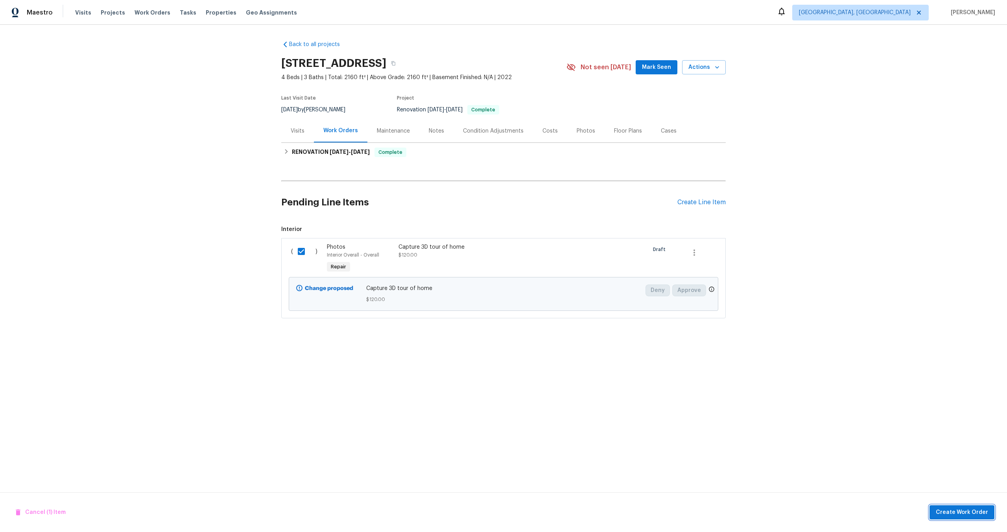
click at [960, 517] on button "Create Work Order" at bounding box center [961, 512] width 65 height 15
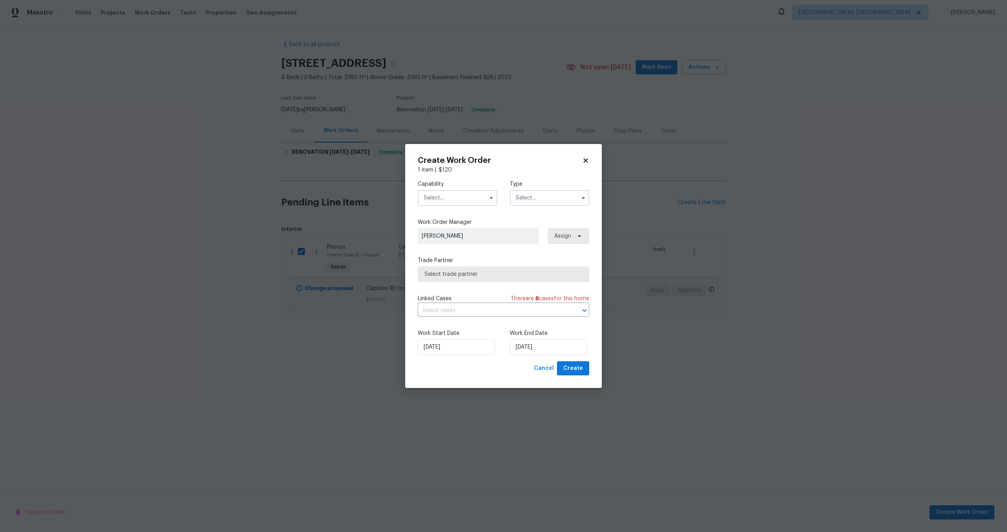
click at [458, 201] on input "text" at bounding box center [457, 198] width 79 height 16
click at [447, 230] on span "Photography" at bounding box center [443, 230] width 34 height 6
type input "Photography"
click at [539, 197] on input "text" at bounding box center [549, 198] width 79 height 16
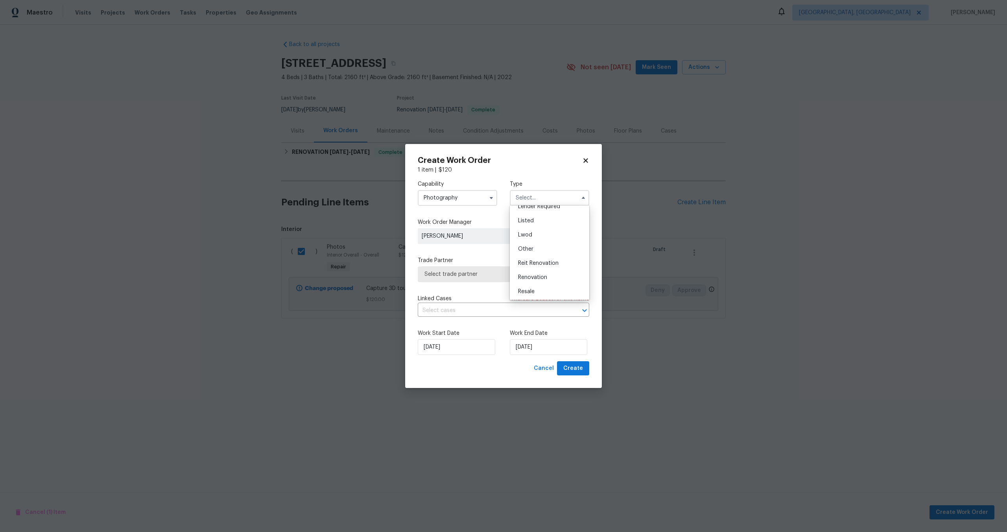
scroll to position [66, 0]
click at [533, 248] on div "Other" at bounding box center [549, 247] width 75 height 14
type input "Other"
click at [479, 282] on div "Capability Photography Type Other Work Order Manager Rayman Felix Assign Trade …" at bounding box center [503, 267] width 171 height 187
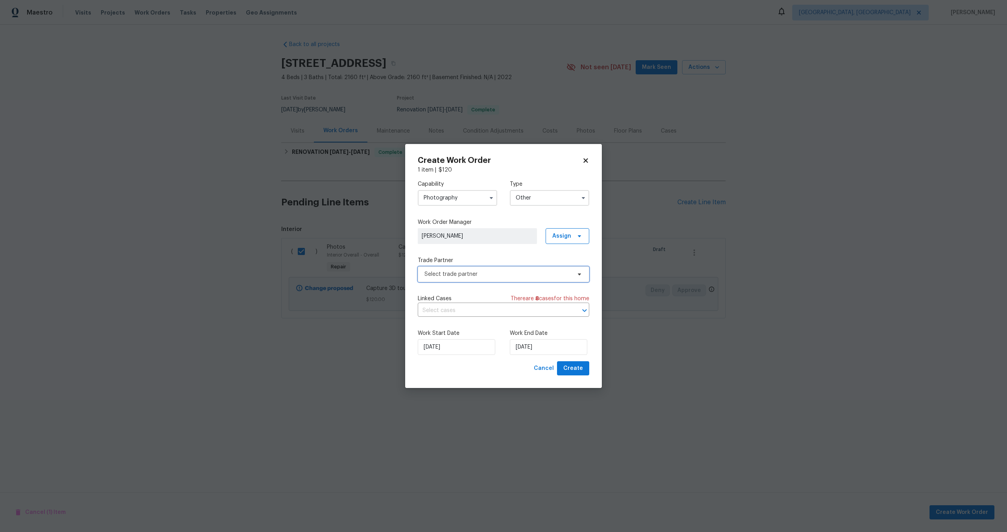
click at [483, 277] on span "Select trade partner" at bounding box center [497, 274] width 147 height 8
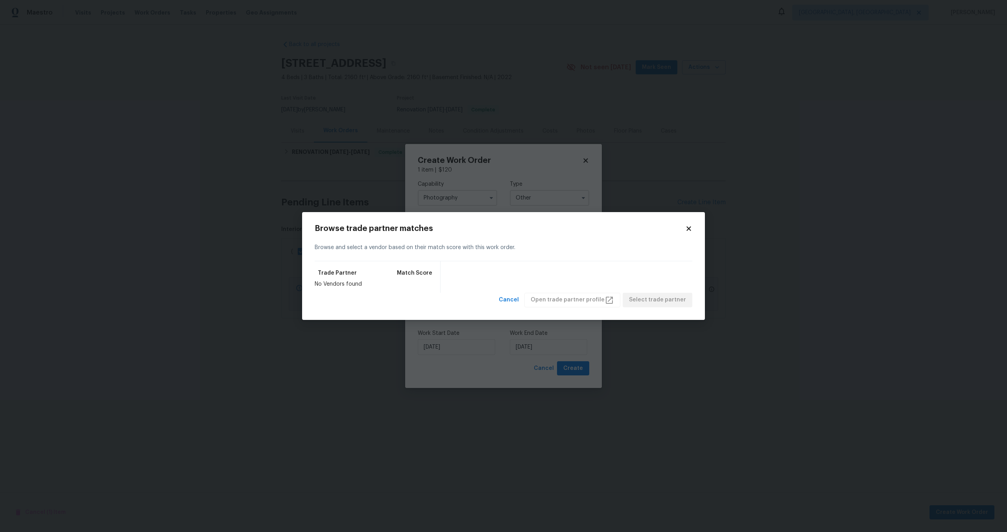
click at [689, 230] on icon at bounding box center [688, 228] width 7 height 7
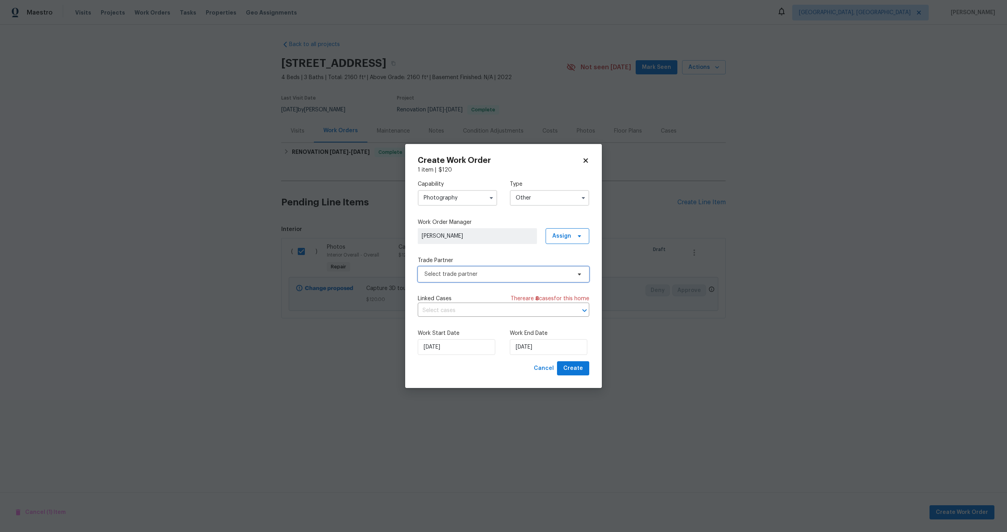
click at [491, 277] on span "Select trade partner" at bounding box center [497, 274] width 147 height 8
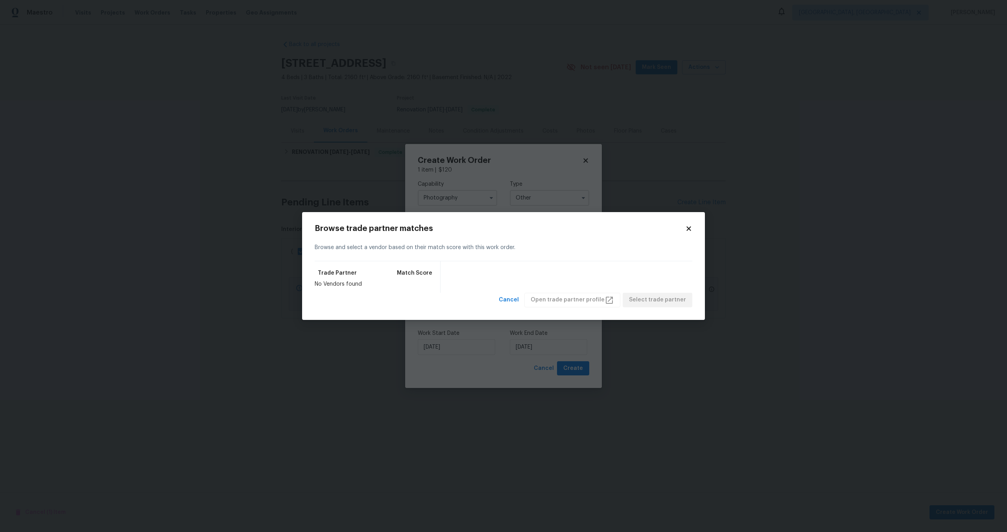
click at [688, 228] on icon at bounding box center [688, 228] width 4 height 4
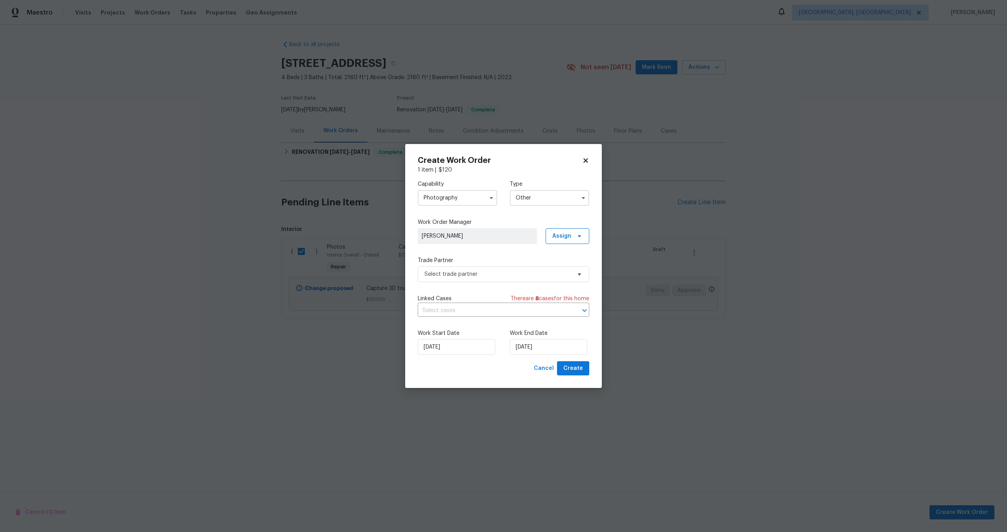
click at [587, 161] on icon at bounding box center [585, 160] width 7 height 7
checkbox input "false"
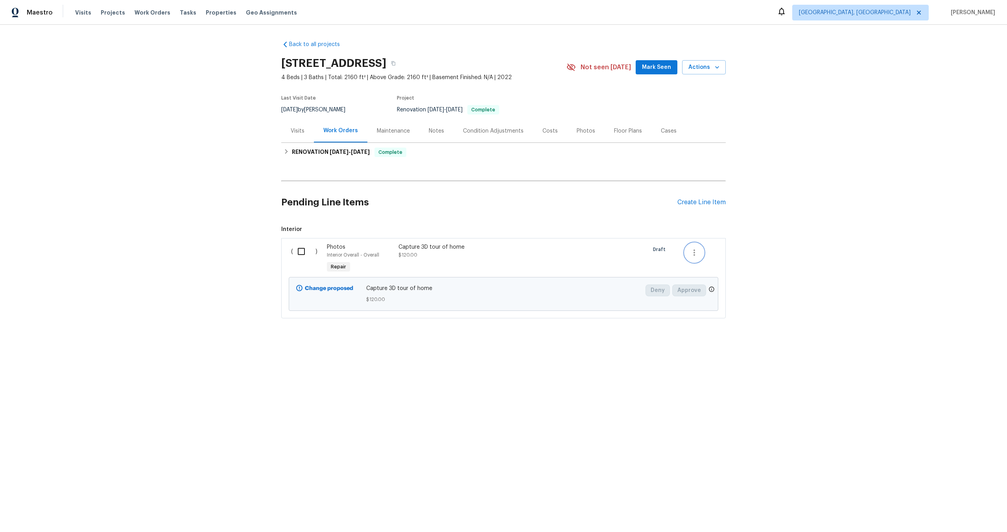
click at [690, 255] on icon "button" at bounding box center [693, 252] width 9 height 9
click at [704, 255] on li "Cancel" at bounding box center [700, 252] width 30 height 13
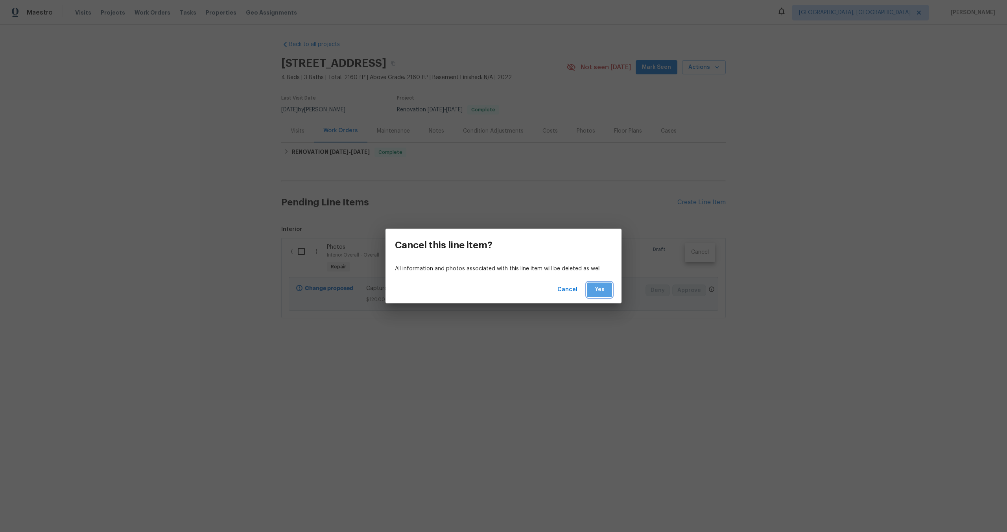
click at [605, 288] on span "Yes" at bounding box center [599, 290] width 13 height 10
